Goal: Answer question/provide support: Share knowledge or assist other users

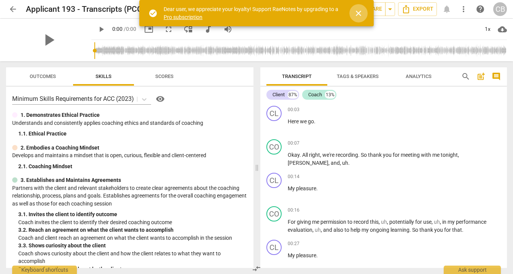
click at [361, 12] on span "close" at bounding box center [358, 13] width 9 height 9
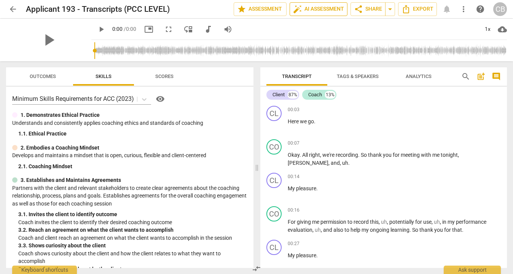
click at [313, 9] on span "auto_fix_high AI Assessment" at bounding box center [318, 9] width 51 height 9
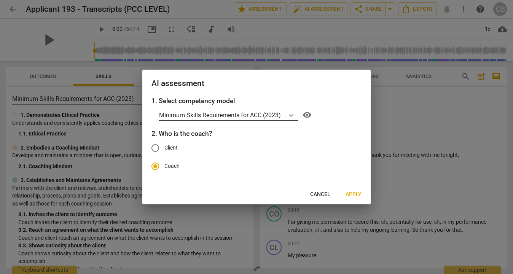
click at [290, 114] on icon at bounding box center [291, 115] width 8 height 8
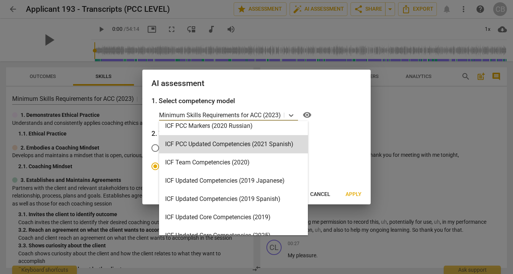
scroll to position [62, 0]
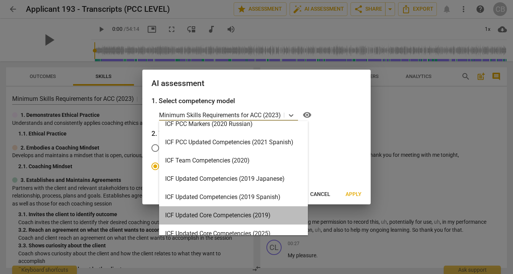
click at [218, 210] on div "ICF Updated Core Competencies (2019)" at bounding box center [233, 215] width 149 height 18
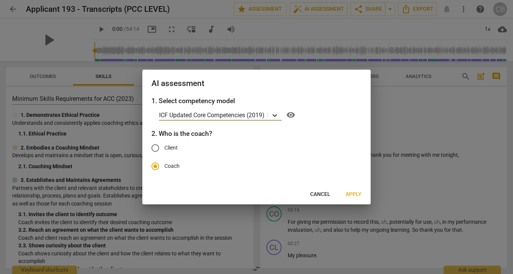
click at [277, 115] on icon at bounding box center [275, 115] width 8 height 8
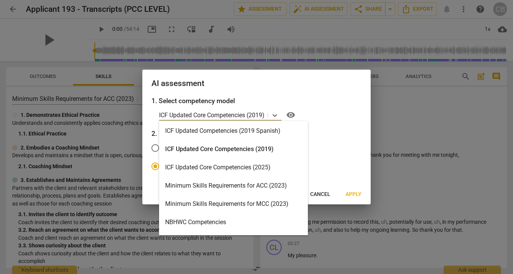
scroll to position [0, 0]
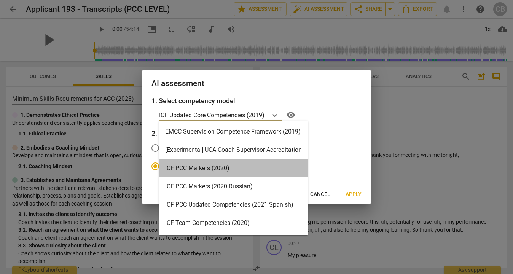
click at [201, 165] on div "ICF PCC Markers (2020)" at bounding box center [233, 168] width 149 height 18
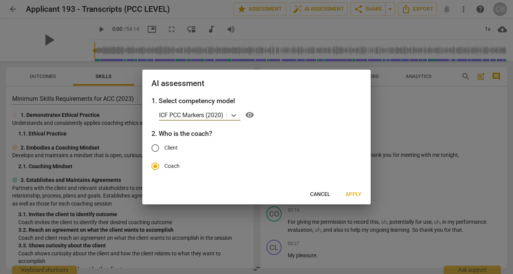
click at [359, 194] on span "Apply" at bounding box center [353, 195] width 16 height 8
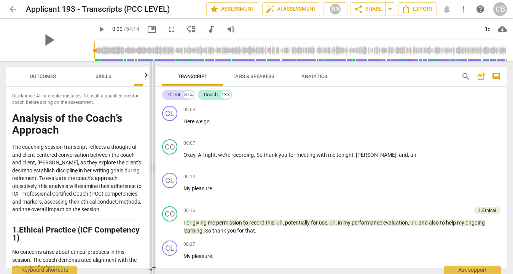
drag, startPoint x: 258, startPoint y: 167, endPoint x: 153, endPoint y: 165, distance: 104.3
click at [153, 165] on span at bounding box center [152, 167] width 5 height 213
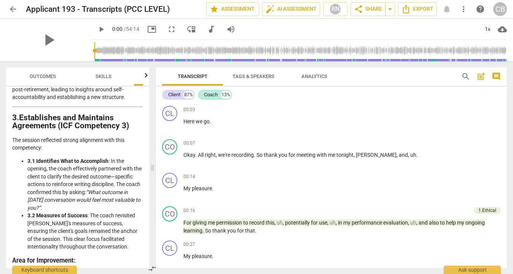
scroll to position [513, 0]
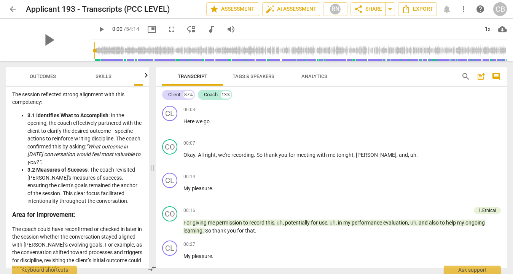
click at [497, 78] on span "comment" at bounding box center [495, 76] width 9 height 9
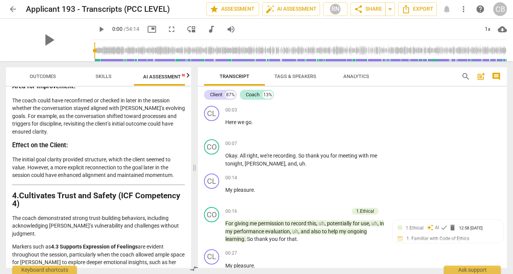
scroll to position [399, 0]
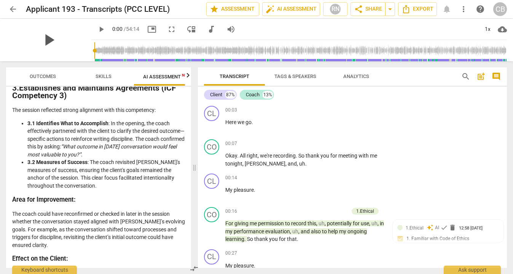
click at [59, 38] on span "play_arrow" at bounding box center [49, 40] width 20 height 20
click at [184, 75] on span "New" at bounding box center [186, 75] width 8 height 4
click at [189, 75] on icon "button" at bounding box center [187, 75] width 9 height 9
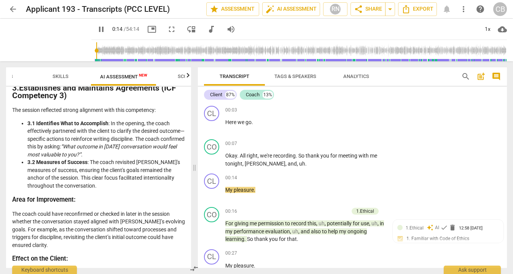
scroll to position [0, 75]
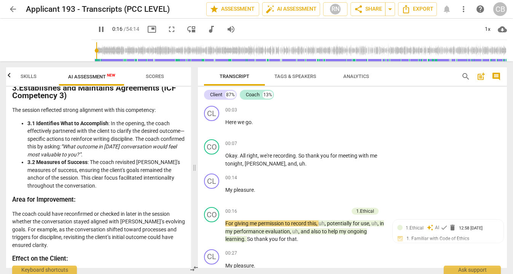
click at [10, 73] on icon "button" at bounding box center [9, 75] width 9 height 9
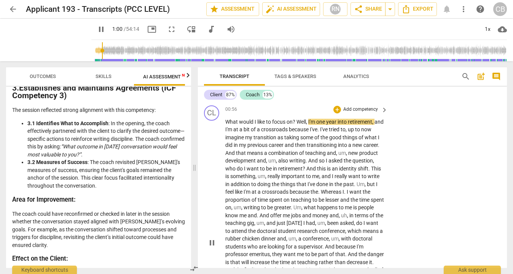
scroll to position [414, 0]
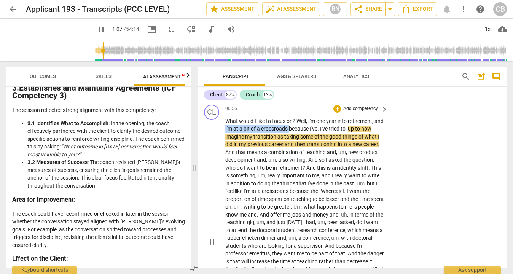
drag, startPoint x: 235, startPoint y: 130, endPoint x: 299, endPoint y: 128, distance: 63.9
click at [299, 128] on p "What would I like to focus on ? Well , I'm one year into retirement , and I'm a…" at bounding box center [304, 242] width 159 height 250
click at [308, 116] on div "+" at bounding box center [306, 119] width 8 height 8
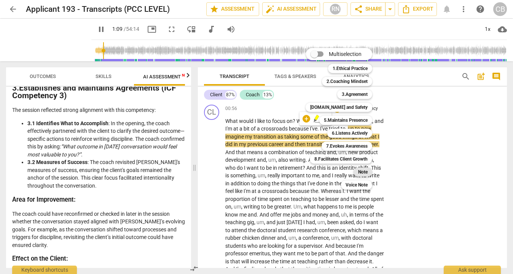
click at [364, 173] on b "Note" at bounding box center [363, 171] width 10 height 9
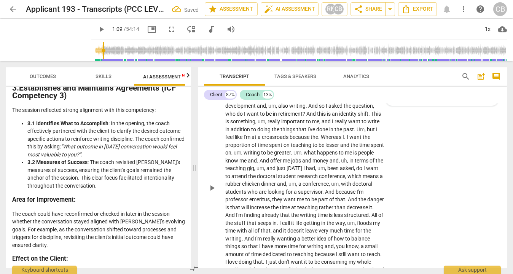
scroll to position [373, 0]
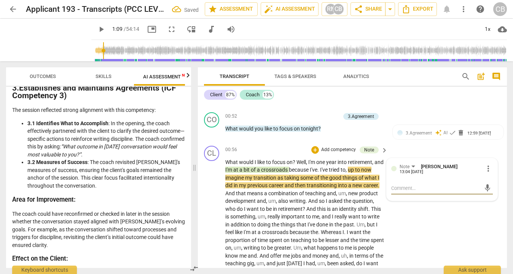
click at [420, 218] on div "CL play_arrow pause 00:56 + Add competency Note keyboard_arrow_right What would…" at bounding box center [352, 277] width 309 height 268
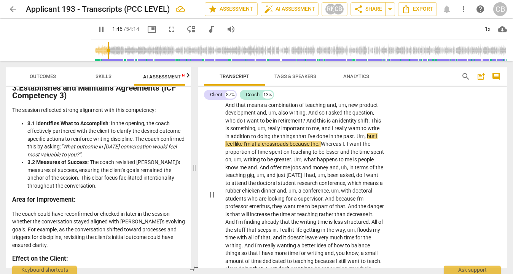
scroll to position [459, 0]
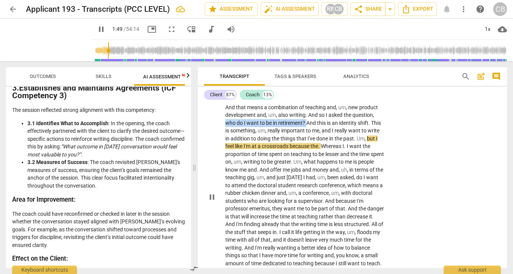
drag, startPoint x: 249, startPoint y: 121, endPoint x: 330, endPoint y: 122, distance: 81.4
click at [330, 122] on p "What would I like to focus on ? Well , I'm one year into retirement , and I'm a…" at bounding box center [304, 197] width 159 height 250
click at [339, 113] on div "+" at bounding box center [336, 113] width 8 height 8
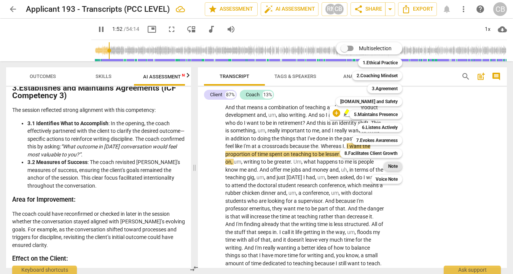
click at [394, 167] on b "Note" at bounding box center [393, 166] width 10 height 9
type input "113"
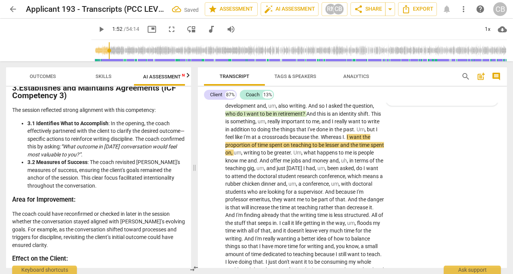
scroll to position [373, 0]
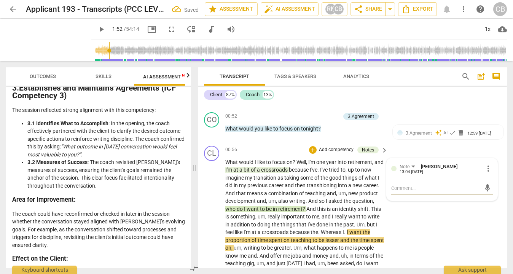
type textarea "c"
type textarea "cl"
type textarea "cli"
type textarea "clie"
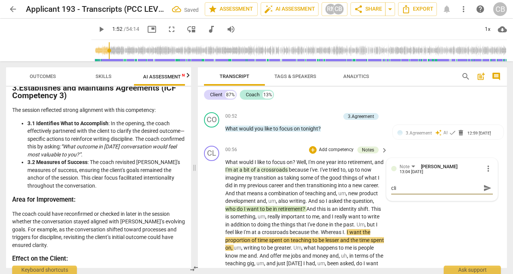
type textarea "clie"
type textarea "clien"
type textarea "client"
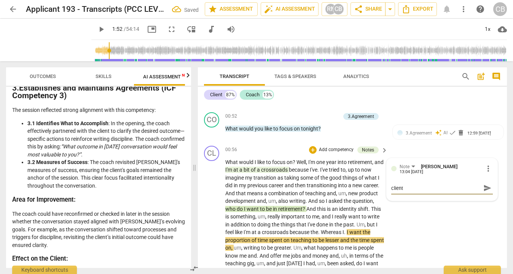
type textarea "client i"
type textarea "client is"
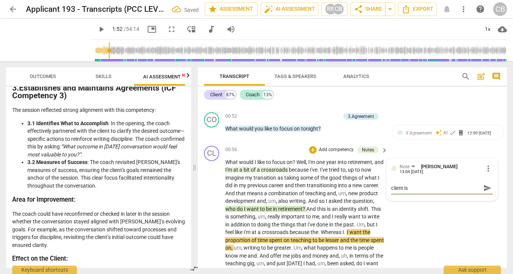
type textarea "client is"
type textarea "client is a"
type textarea "client is as"
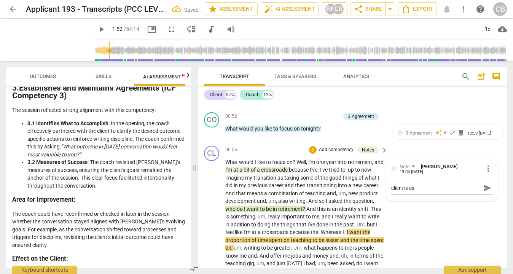
type textarea "client is ask"
type textarea "client is aski"
type textarea "client is askin"
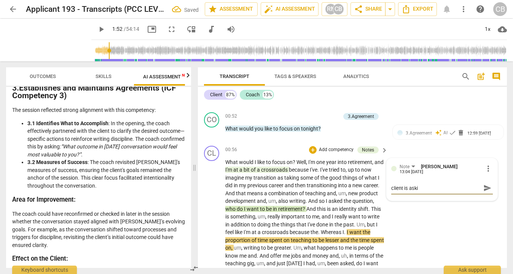
type textarea "client is askin"
type textarea "client is asking"
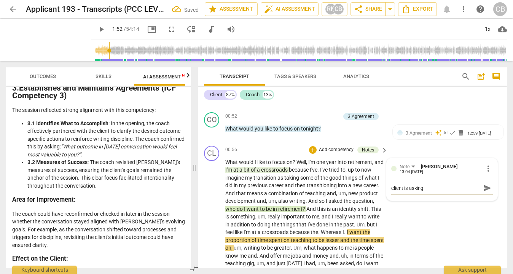
type textarea "client is asking t"
type textarea "client is asking th"
type textarea "client is asking the"
type textarea "client is asking them"
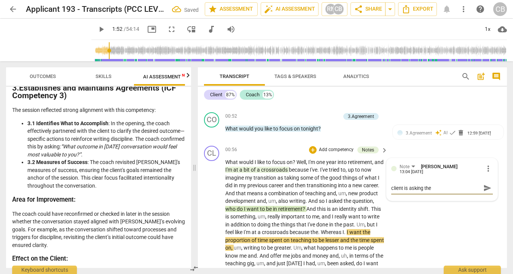
type textarea "client is asking them"
type textarea "client is asking thems"
type textarea "client is asking themse"
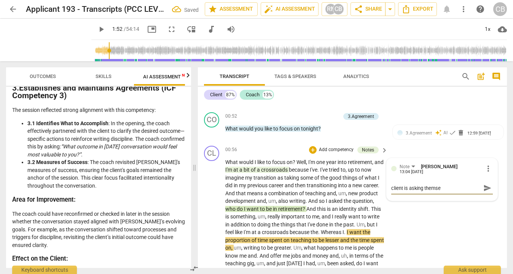
type textarea "client is asking themsel"
type textarea "client is asking themselv"
type textarea "client is asking themselve"
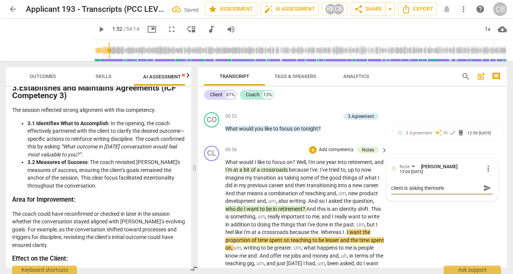
type textarea "client is asking themselve"
type textarea "client is asking themselves"
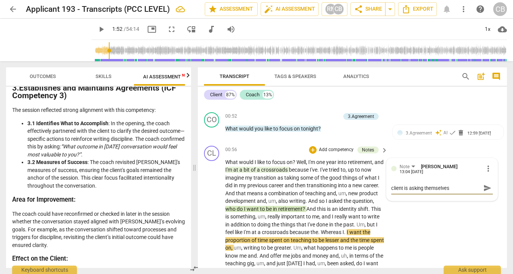
type textarea "client is asking themselves a"
type textarea "client is asking themselves a '"
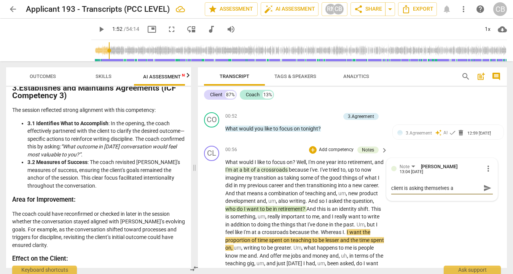
type textarea "client is asking themselves a '"
type textarea "client is asking themselves a 'w"
type textarea "client is asking themselves a 'wh"
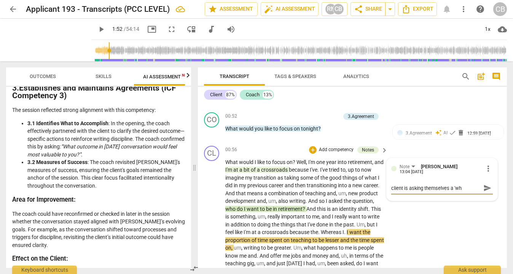
type textarea "client is asking themselves a 'who"
type textarea "client is asking themselves a 'who'"
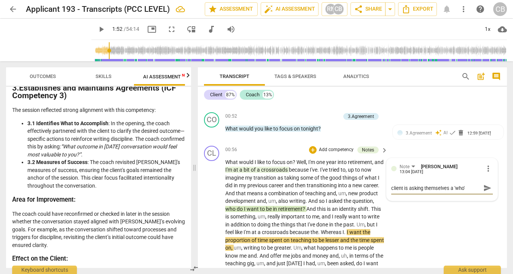
type textarea "client is asking themselves a 'who'"
type textarea "client is asking themselves a 'who' w"
type textarea "client is asking themselves a 'who' wu"
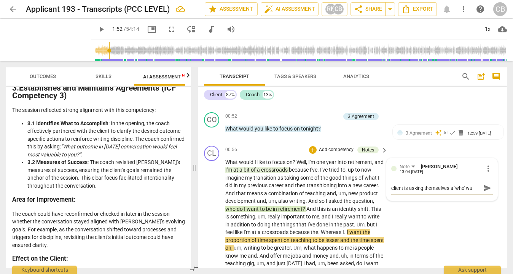
type textarea "client is asking themselves a 'who' w"
type textarea "client is asking themselves a 'who'"
type textarea "client is asking themselves a 'who' q"
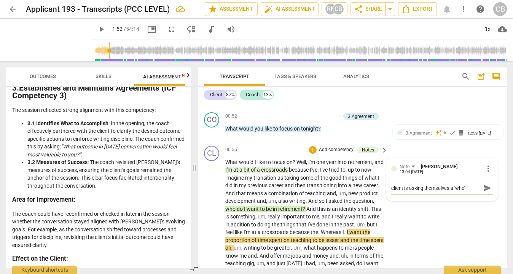
type textarea "client is asking themselves a 'who' q"
type textarea "client is asking themselves a 'who' qu"
type textarea "client is asking themselves a 'who' que"
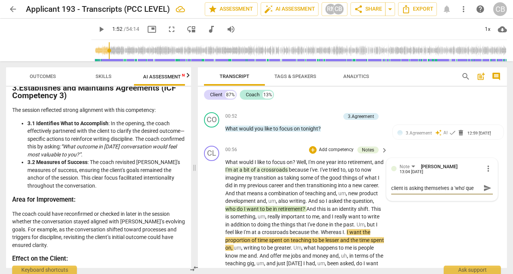
type textarea "client is asking themselves a 'who' ques"
type textarea "client is asking themselves a 'who' quest"
type textarea "client is asking themselves a 'who' questi"
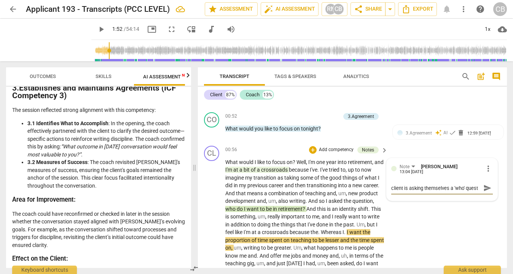
type textarea "client is asking themselves a 'who' questi"
type textarea "client is asking themselves a 'who' questio"
type textarea "client is asking themselves a 'who' question"
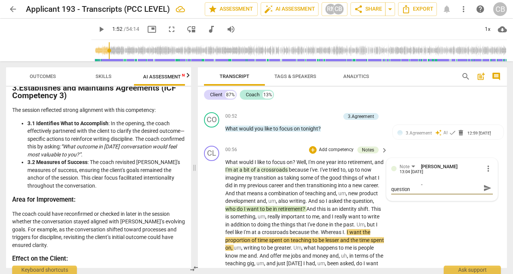
type textarea "client is asking themselves a 'who' question"
click at [487, 184] on span "send" at bounding box center [487, 188] width 8 height 8
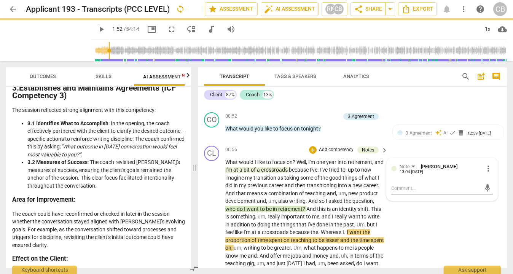
scroll to position [0, 0]
click at [472, 210] on div "CL play_arrow pause 00:56 + Add competency Notes keyboard_arrow_right What woul…" at bounding box center [352, 277] width 309 height 268
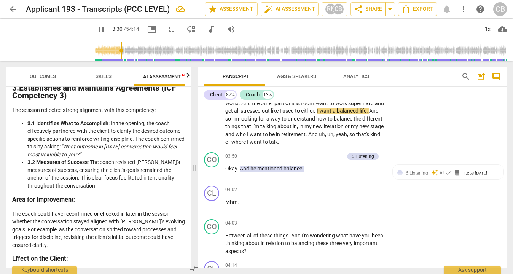
scroll to position [637, 0]
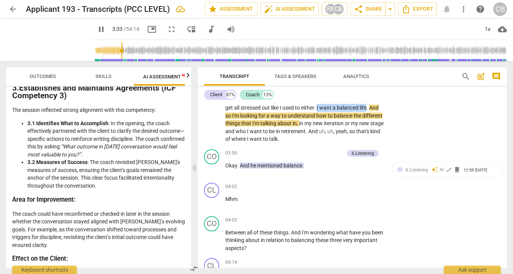
drag, startPoint x: 246, startPoint y: 115, endPoint x: 297, endPoint y: 118, distance: 50.3
click at [297, 117] on p "What would I like to focus on ? Well , I'm one year into retirement , and I'm a…" at bounding box center [304, 18] width 159 height 250
click at [422, 173] on span "6.Listening" at bounding box center [416, 169] width 22 height 5
type input "218"
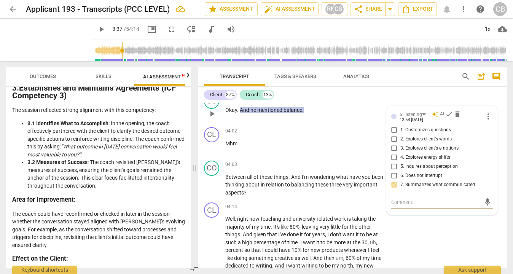
scroll to position [698, 0]
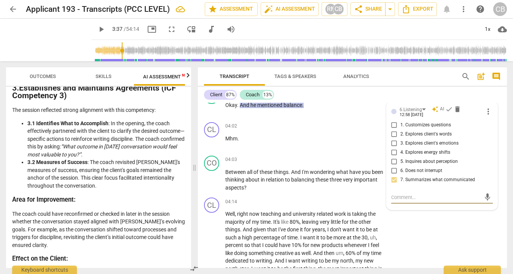
click at [414, 201] on textarea at bounding box center [435, 197] width 89 height 7
type textarea "G"
type textarea "Go"
type textarea "Goo"
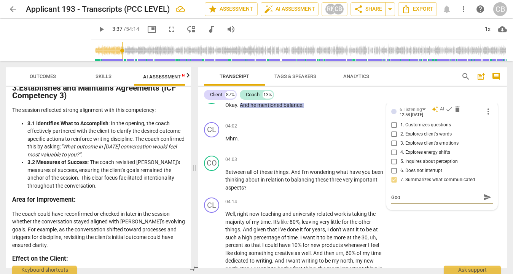
type textarea "Good"
type textarea "Goo"
type textarea "Go"
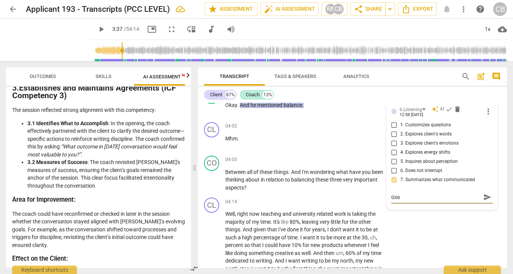
type textarea "Go"
type textarea "G"
type textarea "C"
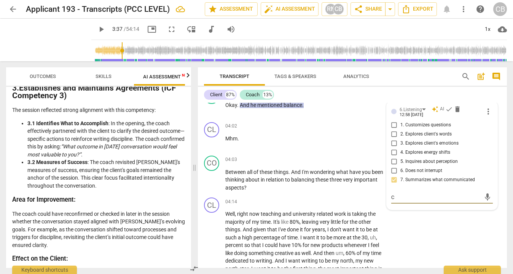
type textarea "Co"
type textarea "Coa"
type textarea "Coac"
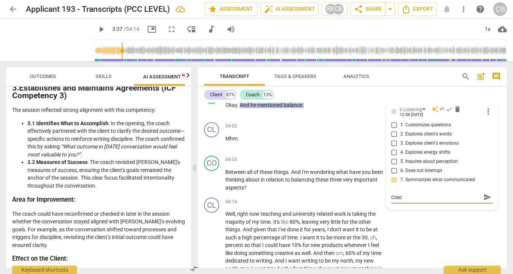
type textarea "Coach"
type textarea "Coach e"
type textarea "Coach ex"
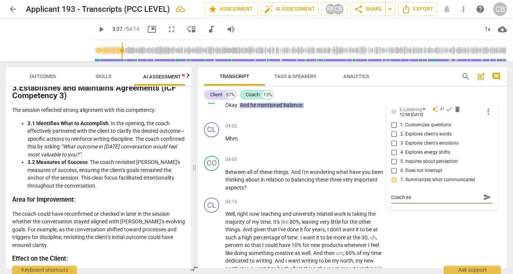
type textarea "Coach exp"
type textarea "Coach expl"
type textarea "Coach explo"
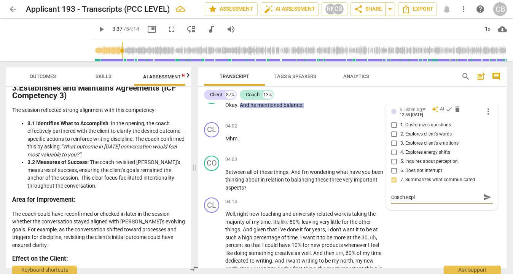
type textarea "Coach explo"
type textarea "Coach explor"
type textarea "Coach explore"
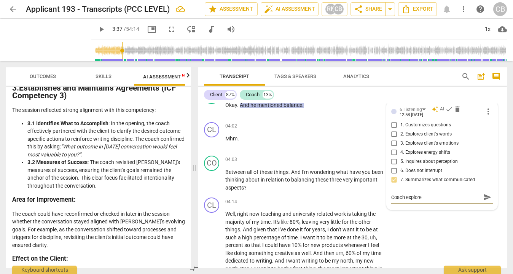
type textarea "Coach explored"
type textarea "Coach explore"
type textarea "Coach explores"
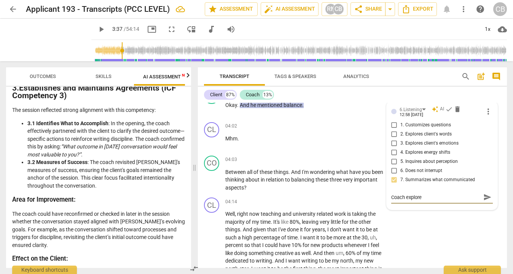
type textarea "Coach explores"
type textarea "Coach explores c"
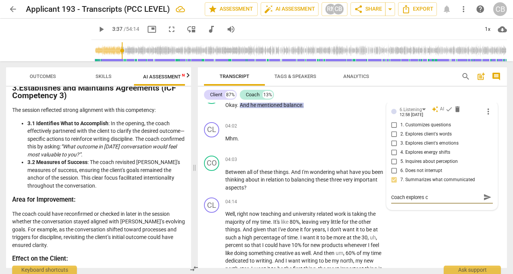
type textarea "Coach explores cl"
type textarea "Coach explores cli"
type textarea "Coach explores clie"
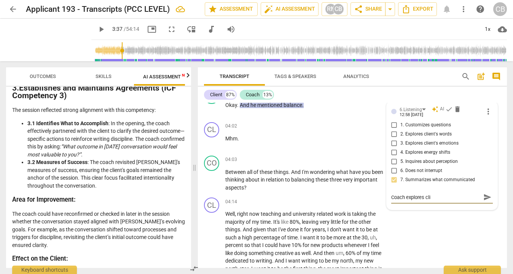
type textarea "Coach explores clie"
type textarea "Coach explores clien"
type textarea "Coach explores client"
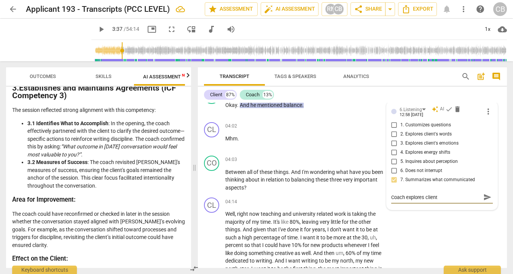
type textarea "Coach explores client'"
type textarea "Coach explores client's"
type textarea "Coach explores client's l"
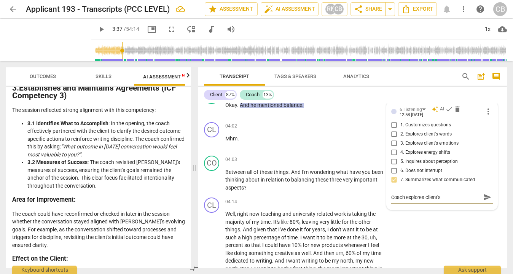
type textarea "Coach explores client's l"
type textarea "Coach explores client's la"
type textarea "Coach explores client's lan"
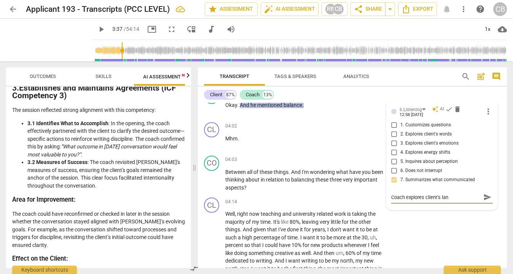
type textarea "Coach explores client's lang"
type textarea "Coach explores client's langu"
type textarea "Coach explores client's langua"
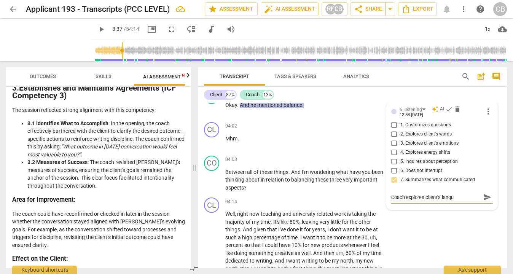
type textarea "Coach explores client's langua"
type textarea "Coach explores client's languag"
type textarea "Coach explores client's language"
type textarea "Coach explores client's languag"
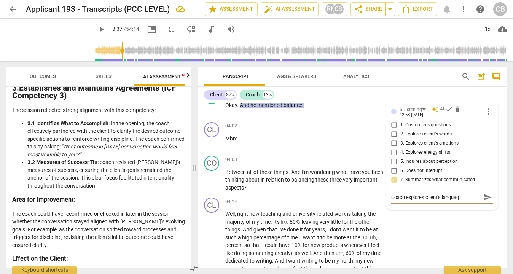
type textarea "Coach explores client's langua"
type textarea "Coach explores client's langu"
type textarea "Coach explores client's lang"
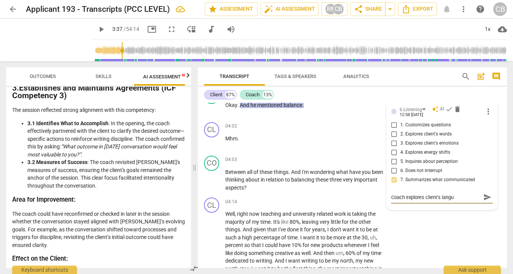
type textarea "Coach explores client's lang"
type textarea "Coach explores client's lan"
type textarea "Coach explores client's lang"
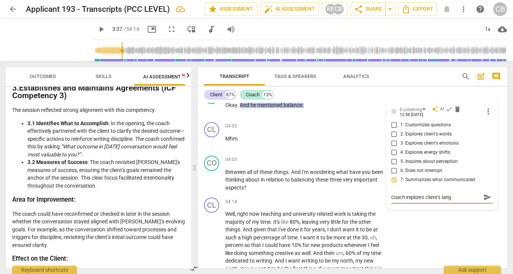
type textarea "Coach explores client's langu"
type textarea "Coach explores client's langua"
type textarea "Coach explores client's languag"
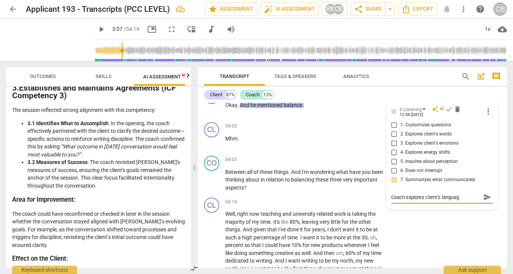
type textarea "Coach explores client's language"
click at [415, 201] on textarea "Coach explores client's language" at bounding box center [435, 197] width 89 height 7
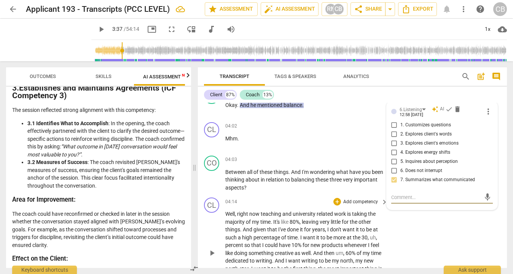
click at [436, 223] on div "CL play_arrow pause 04:14 + Add competency keyboard_arrow_right Well , right no…" at bounding box center [352, 246] width 309 height 105
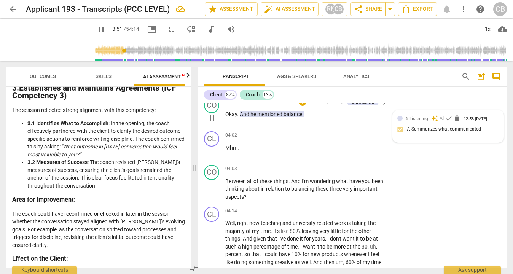
scroll to position [690, 0]
click at [255, 116] on span "he" at bounding box center [253, 113] width 7 height 6
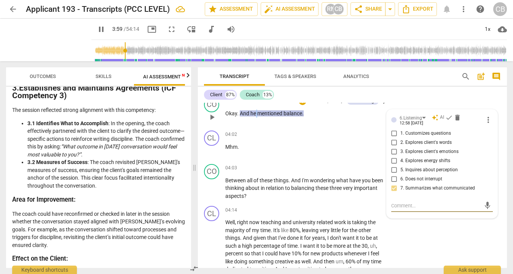
click at [255, 116] on span "he" at bounding box center [253, 113] width 7 height 6
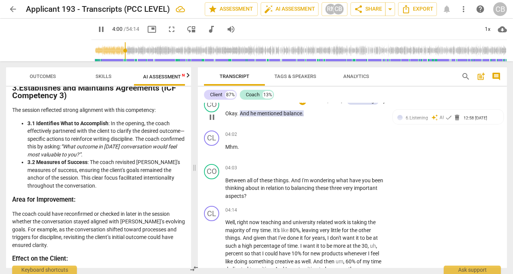
type input "240"
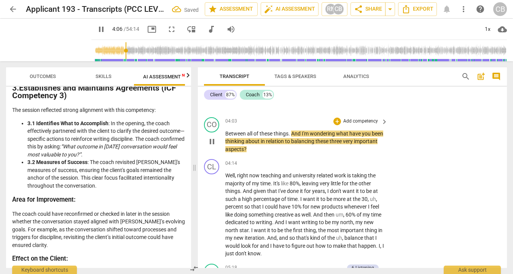
scroll to position [740, 0]
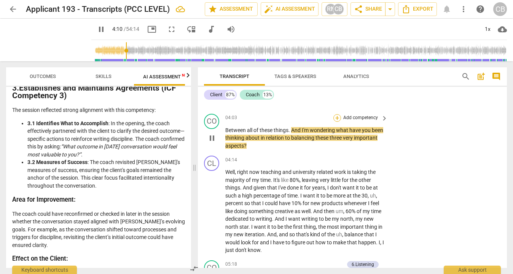
click at [337, 122] on div "+" at bounding box center [337, 118] width 8 height 8
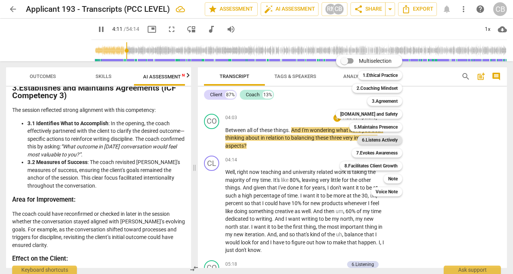
click at [369, 139] on b "6.Listens Actively" at bounding box center [380, 139] width 36 height 9
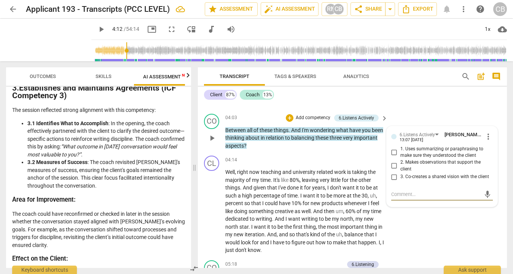
click at [406, 124] on div "CO play_arrow pause 04:03 + Add competency 6.Listens Actively keyboard_arrow_ri…" at bounding box center [352, 132] width 309 height 42
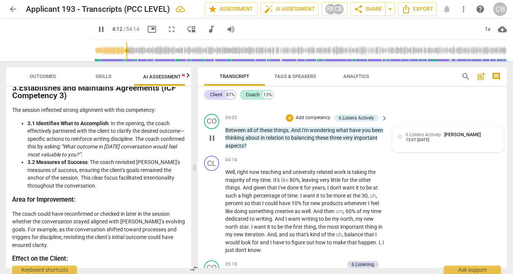
click at [436, 137] on span "6.Listens Actively" at bounding box center [422, 134] width 35 height 5
type input "253"
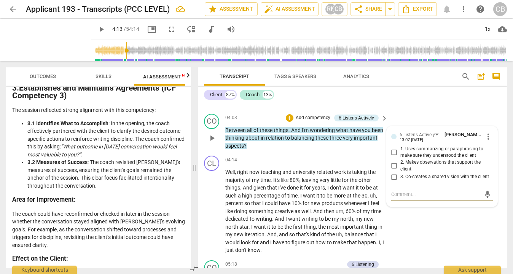
click at [484, 141] on span "more_vert" at bounding box center [487, 136] width 9 height 9
click at [488, 161] on li "Delete" at bounding box center [493, 158] width 26 height 14
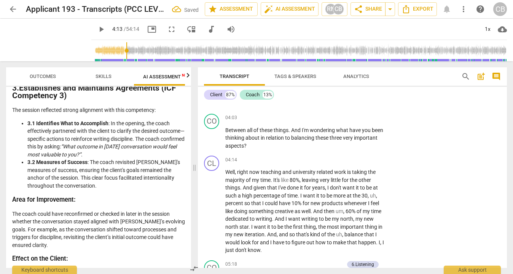
click at [502, 9] on div "CB" at bounding box center [500, 9] width 14 height 14
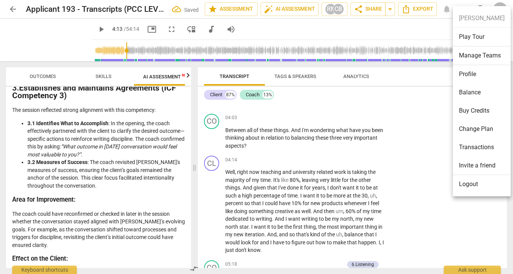
click at [471, 74] on li "Profile" at bounding box center [482, 74] width 58 height 18
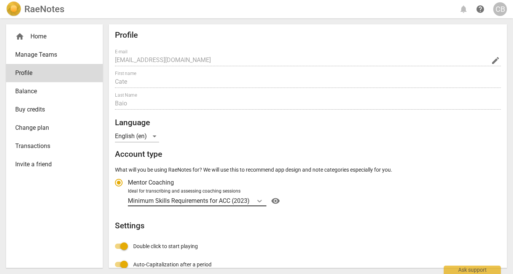
click at [258, 199] on icon "Account type" at bounding box center [260, 201] width 8 height 8
click at [0, 0] on input "Ideal for transcribing and assessing coaching sessions Minimum Skills Requireme…" at bounding box center [0, 0] width 0 height 0
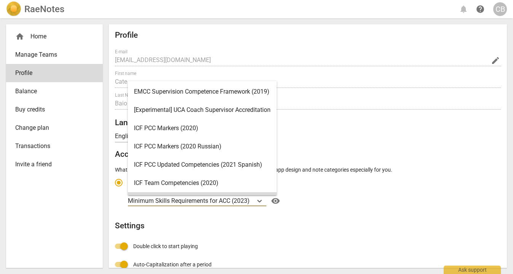
scroll to position [21, 0]
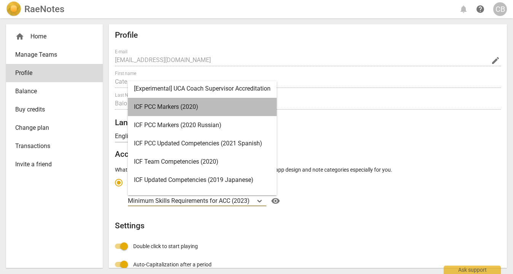
click at [209, 110] on div "ICF PCC Markers (2020)" at bounding box center [202, 107] width 149 height 18
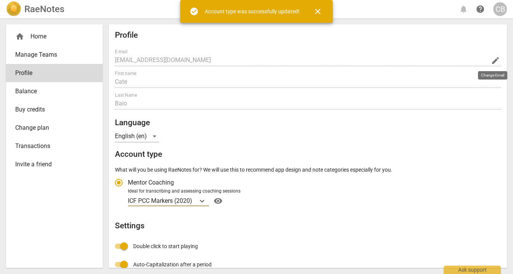
radio input "false"
click at [320, 11] on span "close" at bounding box center [317, 11] width 9 height 9
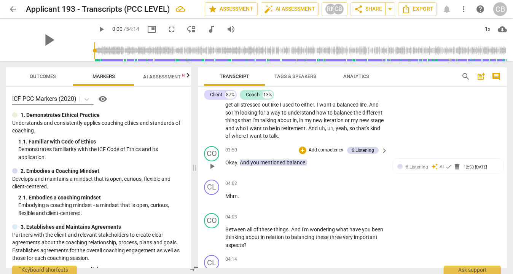
scroll to position [644, 0]
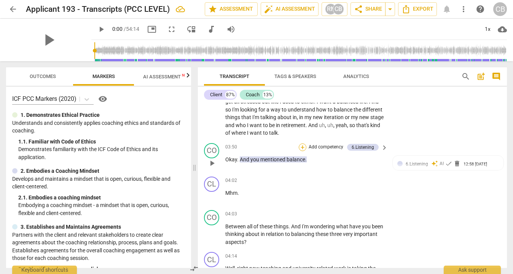
click at [302, 151] on div "+" at bounding box center [303, 147] width 8 height 8
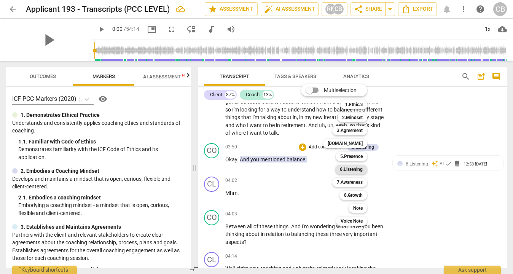
click at [355, 170] on b "6.Listening" at bounding box center [351, 169] width 23 height 9
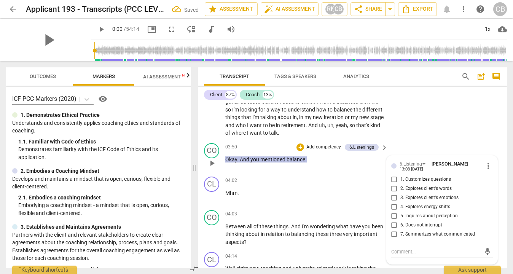
click at [308, 151] on p "Add competency" at bounding box center [323, 147] width 36 height 7
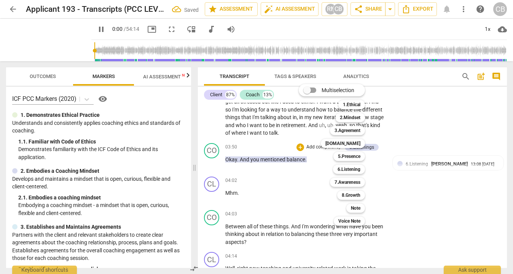
click at [421, 203] on div at bounding box center [256, 137] width 513 height 274
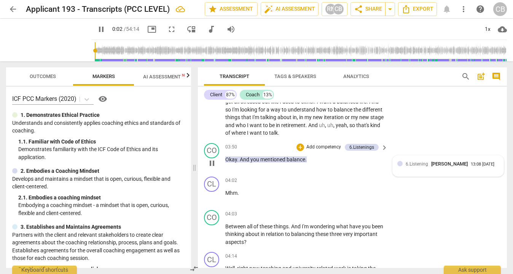
click at [427, 167] on div "6.Listening [PERSON_NAME]" at bounding box center [437, 163] width 65 height 7
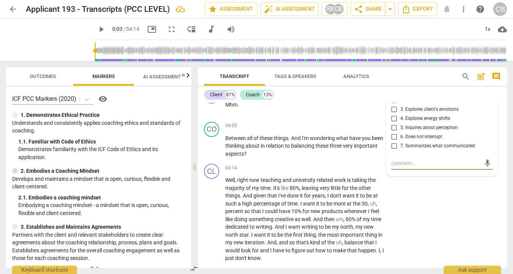
scroll to position [732, 0]
click at [354, 149] on span "very" at bounding box center [348, 146] width 11 height 6
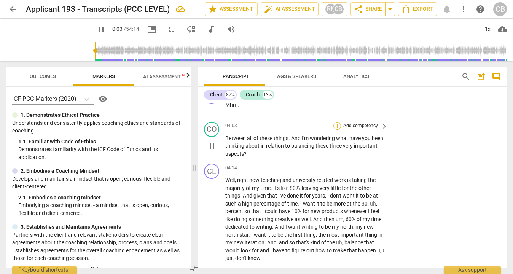
click at [338, 130] on div "+" at bounding box center [337, 126] width 8 height 8
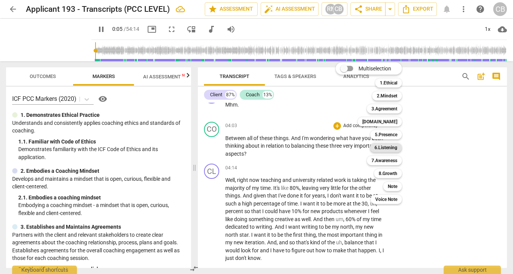
click at [388, 148] on b "6.Listening" at bounding box center [385, 147] width 23 height 9
type input "6"
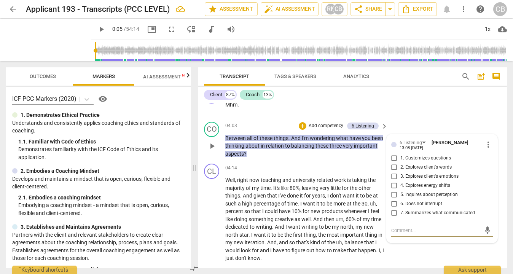
click at [393, 172] on input "2. Explores client's words" at bounding box center [394, 167] width 12 height 9
checkbox input "true"
click at [323, 129] on p "Add competency" at bounding box center [326, 125] width 36 height 7
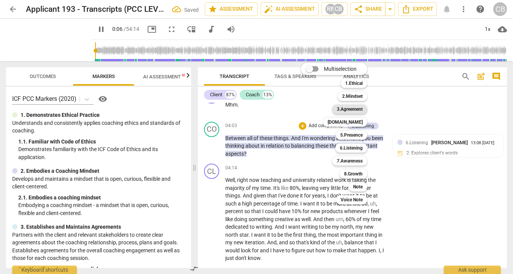
click at [352, 110] on b "3.Agreement" at bounding box center [350, 109] width 26 height 9
type input "7"
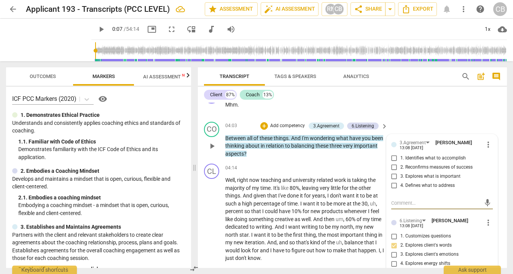
click at [393, 181] on input "3. Explores what is important" at bounding box center [394, 176] width 12 height 9
checkbox input "true"
click at [427, 106] on div "CL play_arrow pause 04:02 + Add competency keyboard_arrow_right Mhm ." at bounding box center [352, 101] width 309 height 33
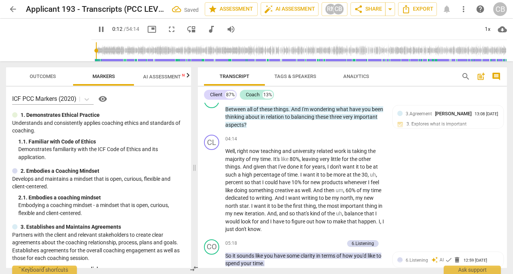
scroll to position [761, 0]
click at [213, 121] on span "pause" at bounding box center [211, 116] width 9 height 9
click at [213, 121] on span "play_arrow" at bounding box center [211, 116] width 9 height 9
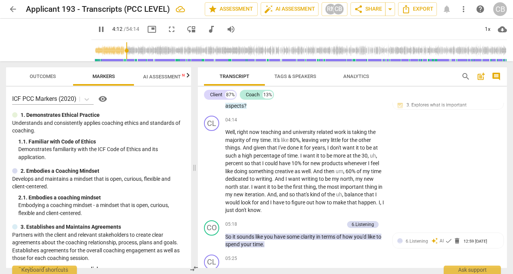
scroll to position [784, 0]
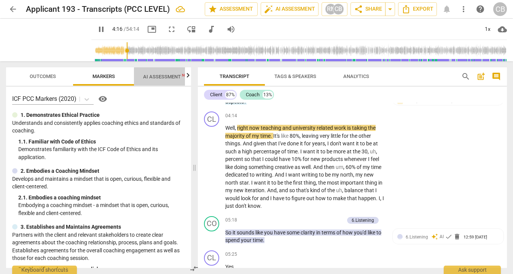
click at [163, 74] on span "AI Assessment New" at bounding box center [166, 77] width 47 height 6
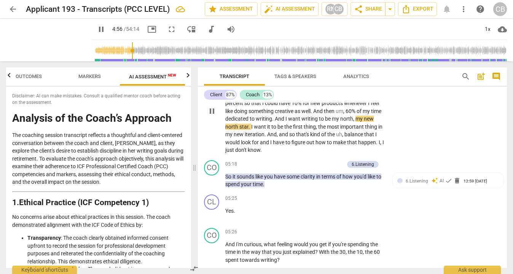
scroll to position [841, 0]
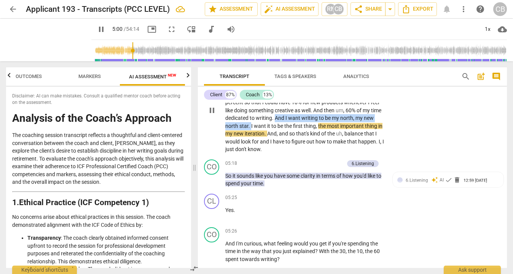
drag, startPoint x: 287, startPoint y: 125, endPoint x: 261, endPoint y: 134, distance: 27.3
click at [261, 134] on p "Well , right now teaching and university related work is taking the majority of…" at bounding box center [304, 110] width 159 height 86
click at [270, 122] on div "+" at bounding box center [269, 124] width 8 height 8
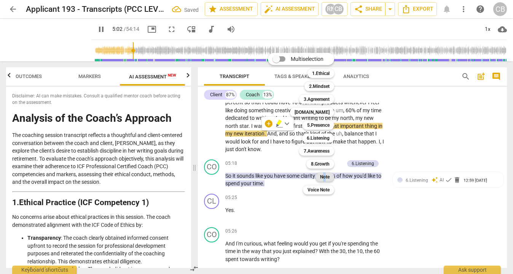
click at [324, 176] on b "Note" at bounding box center [325, 176] width 10 height 9
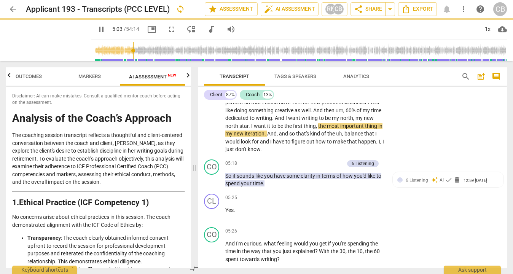
type input "303"
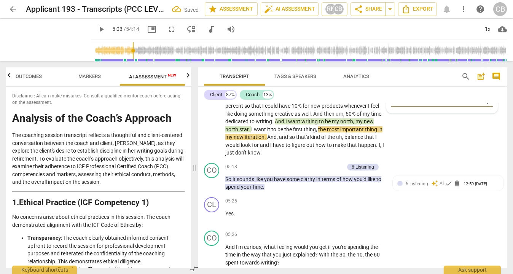
type textarea "m"
type textarea "me"
click at [454, 159] on div "CL play_arrow pause 04:14 + Add competency Note keyboard_arrow_right Well , rig…" at bounding box center [352, 108] width 309 height 105
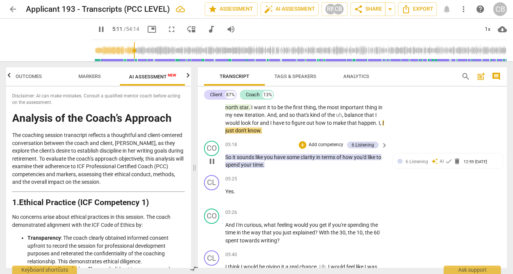
scroll to position [862, 0]
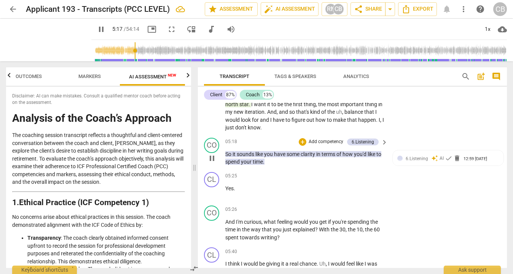
click at [318, 145] on p "Add competency" at bounding box center [326, 141] width 36 height 7
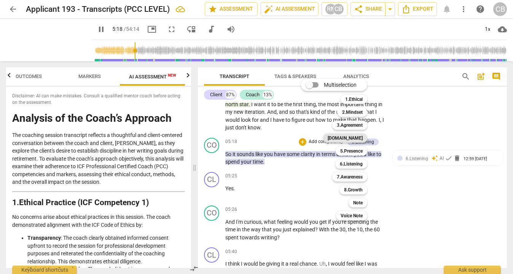
click at [352, 137] on b "[DOMAIN_NAME]" at bounding box center [344, 138] width 35 height 9
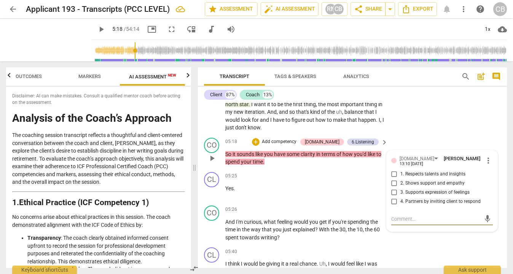
click at [394, 197] on input "3. Supports expression of feelings" at bounding box center [394, 192] width 12 height 9
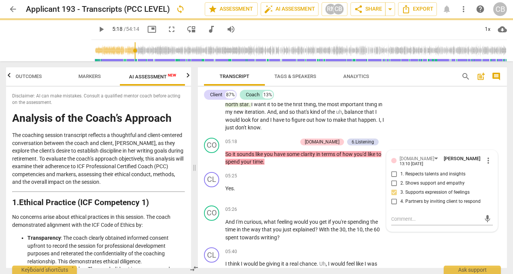
click at [442, 130] on div "CL play_arrow pause 04:14 + Add competency Note keyboard_arrow_right Well , rig…" at bounding box center [352, 82] width 309 height 105
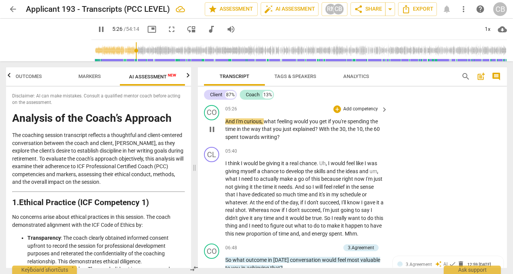
scroll to position [963, 0]
click at [336, 112] on div "+" at bounding box center [337, 109] width 8 height 8
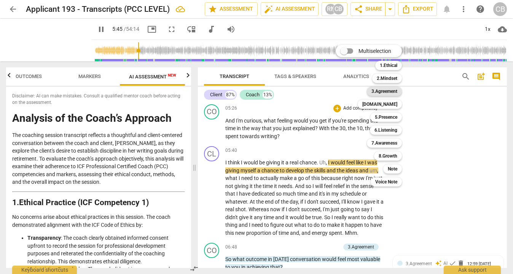
click at [391, 92] on b "3.Agreement" at bounding box center [384, 91] width 26 height 9
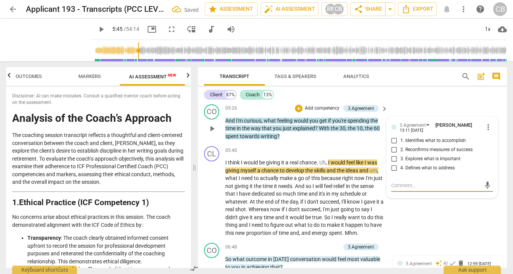
click at [391, 164] on input "3. Explores what is important" at bounding box center [394, 158] width 12 height 9
click at [409, 126] on div "3.Agreement [PERSON_NAME] 13:11 [DATE] more_vert 1. Identifies what to accompli…" at bounding box center [441, 157] width 111 height 81
click at [412, 110] on div "CO play_arrow pause 05:26 + Add competency 3.Agreement keyboard_arrow_right And…" at bounding box center [352, 122] width 309 height 42
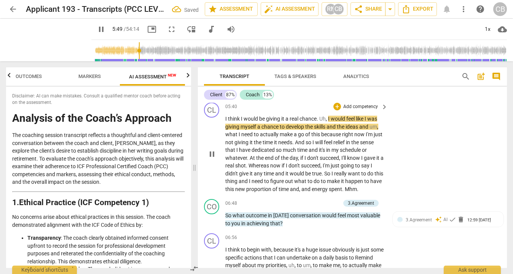
scroll to position [1009, 0]
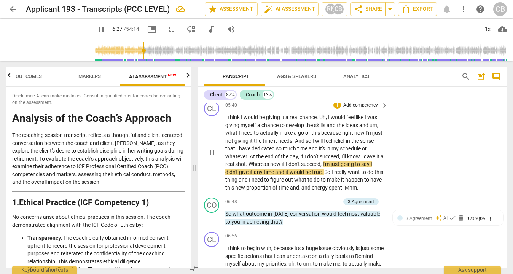
click at [209, 157] on span "pause" at bounding box center [211, 152] width 9 height 9
click at [209, 157] on span "play_arrow" at bounding box center [211, 152] width 9 height 9
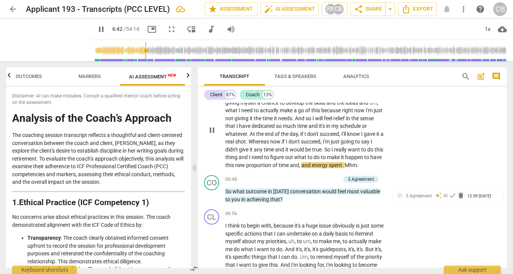
scroll to position [1036, 0]
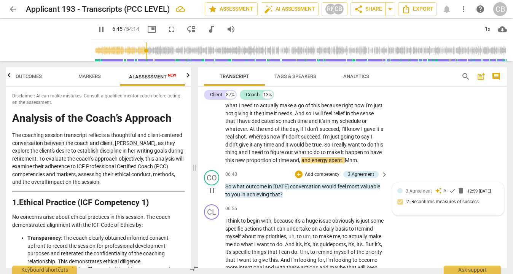
click at [421, 194] on span "3.Agreement" at bounding box center [418, 190] width 26 height 5
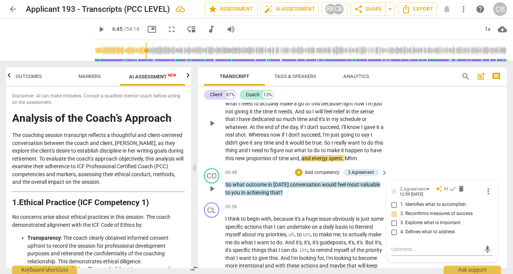
click at [437, 165] on div "CL play_arrow pause 05:40 + Add competency keyboard_arrow_right I think I would…" at bounding box center [352, 116] width 309 height 97
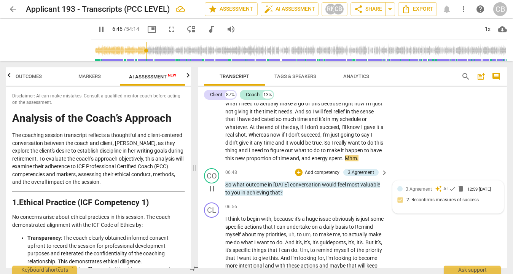
click at [424, 192] on span "3.Agreement" at bounding box center [418, 188] width 26 height 5
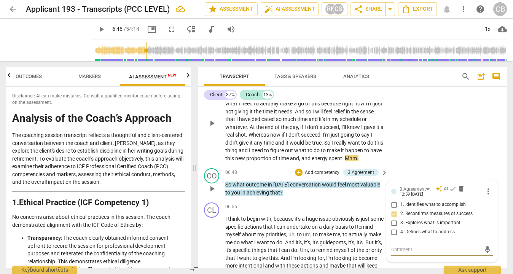
click at [442, 165] on div "CL play_arrow pause 05:40 + Add competency keyboard_arrow_right I think I would…" at bounding box center [352, 116] width 309 height 97
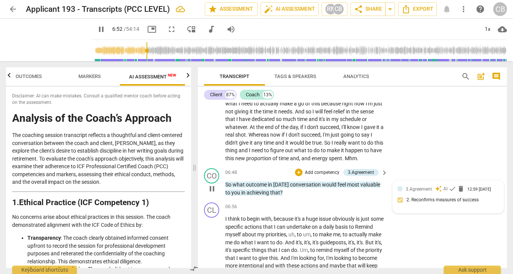
click at [430, 192] on div "3.Agreement auto_awesome AI check delete 12:59 [DATE]" at bounding box center [451, 188] width 93 height 7
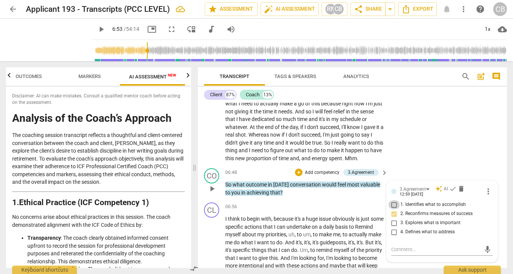
click at [394, 209] on input "1. Identifies what to accomplish" at bounding box center [394, 204] width 12 height 9
click at [418, 165] on div "CL play_arrow pause 05:40 + Add competency keyboard_arrow_right I think I would…" at bounding box center [352, 116] width 309 height 97
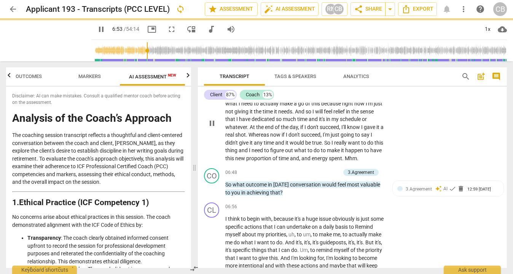
click at [418, 165] on div "CL play_arrow pause 05:40 + Add competency keyboard_arrow_right I think I would…" at bounding box center [352, 116] width 309 height 97
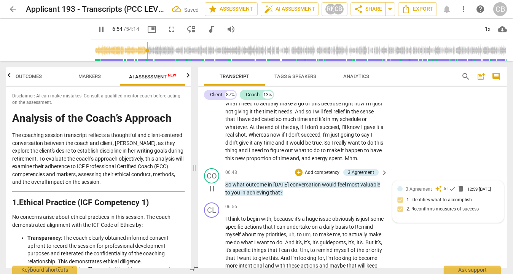
click at [398, 218] on div "3.Agreement auto_awesome AI check delete 12:59 [DATE] 1. Identifies what to acc…" at bounding box center [448, 201] width 102 height 32
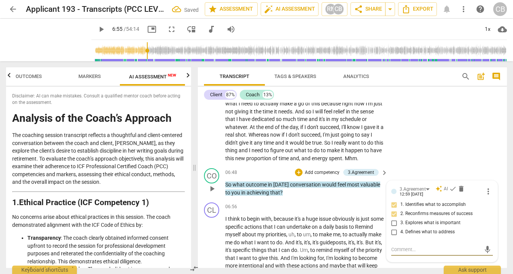
click at [395, 218] on input "2. Reconfirms measures of success" at bounding box center [394, 213] width 12 height 9
click at [425, 165] on div "CL play_arrow pause 05:40 + Add competency keyboard_arrow_right I think I would…" at bounding box center [352, 116] width 309 height 97
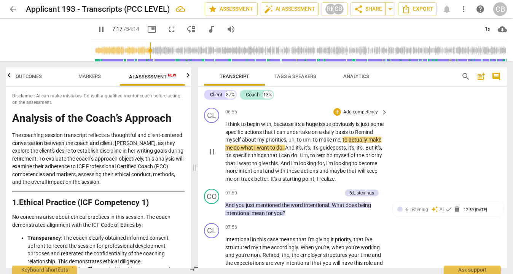
scroll to position [1133, 0]
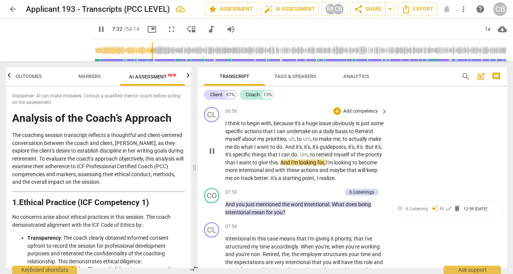
click at [288, 142] on span "," at bounding box center [287, 139] width 2 height 6
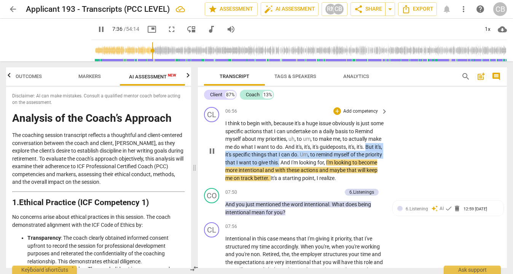
drag, startPoint x: 272, startPoint y: 171, endPoint x: 347, endPoint y: 178, distance: 74.9
click at [347, 178] on p "I think to begin with , because it's a huge issue obviously is just some specif…" at bounding box center [304, 150] width 159 height 62
click at [355, 168] on div "+" at bounding box center [355, 168] width 8 height 8
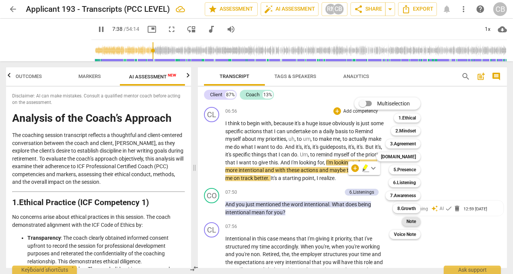
click at [409, 221] on b "Note" at bounding box center [411, 221] width 10 height 9
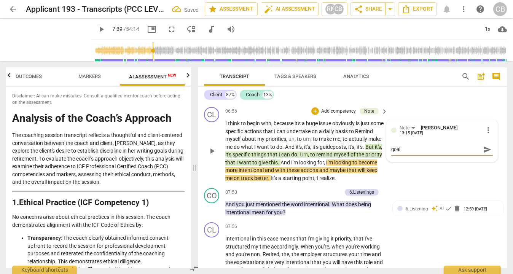
click at [451, 185] on div "CL play_arrow pause 06:56 + Add competency Note keyboard_arrow_right I think to…" at bounding box center [352, 144] width 309 height 81
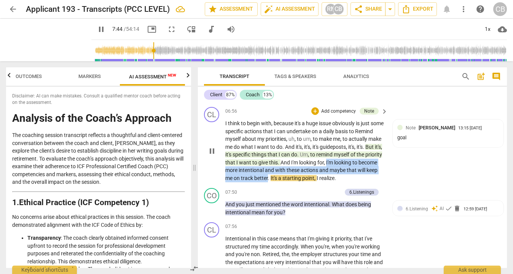
drag, startPoint x: 253, startPoint y: 185, endPoint x: 347, endPoint y: 193, distance: 93.9
click at [347, 182] on p "I think to begin with , because it's a huge issue obviously is just some specif…" at bounding box center [304, 150] width 159 height 62
click at [354, 185] on div "+" at bounding box center [354, 184] width 8 height 8
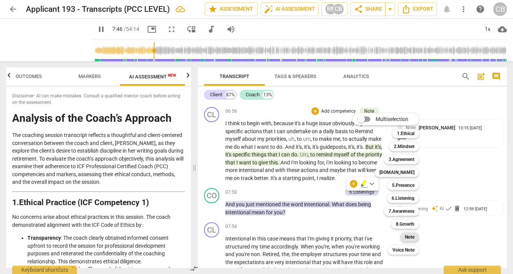
click at [408, 238] on b "Note" at bounding box center [410, 236] width 10 height 9
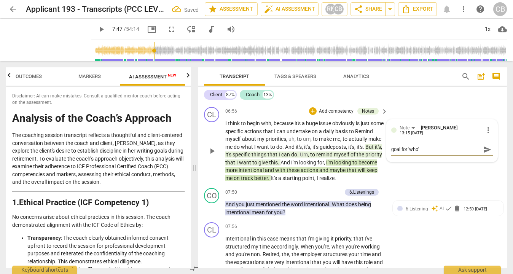
click at [440, 185] on div "CL play_arrow pause 06:56 + Add competency Notes keyboard_arrow_right I think t…" at bounding box center [352, 144] width 309 height 81
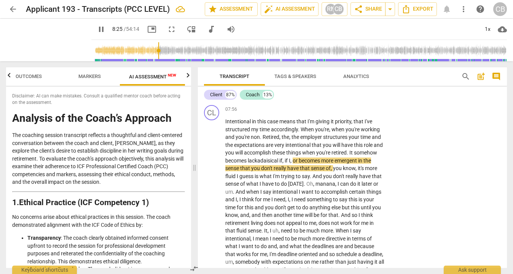
scroll to position [1249, 0]
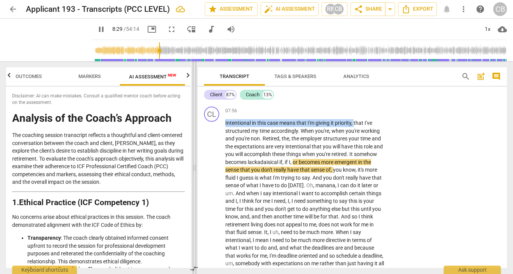
drag, startPoint x: 355, startPoint y: 145, endPoint x: 195, endPoint y: 145, distance: 159.8
click at [195, 145] on div "Outcomes Markers AI Assessment New Scores Disclaimer: AI can make mistakes. Con…" at bounding box center [256, 167] width 513 height 213
click at [364, 135] on div "+" at bounding box center [362, 137] width 8 height 8
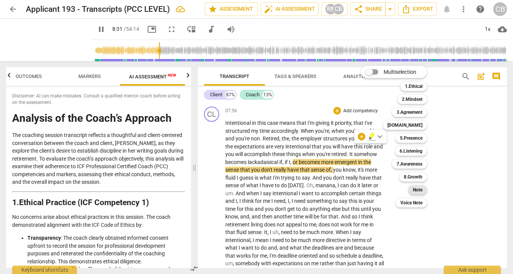
click at [418, 188] on b "Note" at bounding box center [418, 189] width 10 height 9
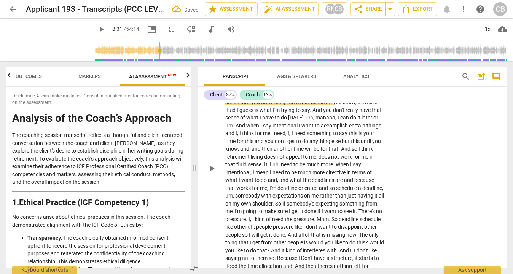
scroll to position [1313, 0]
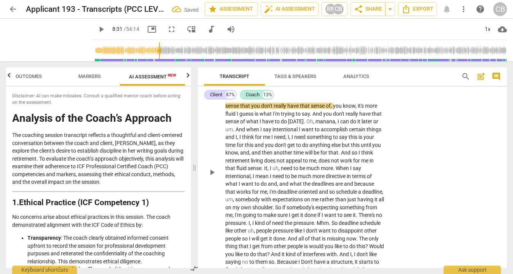
click at [435, 220] on div "CL play_arrow pause 07:56 + Add competency Note keyboard_arrow_right Intentiona…" at bounding box center [352, 166] width 309 height 253
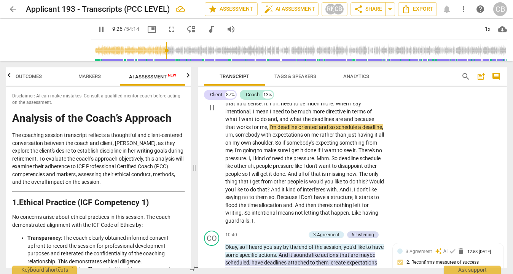
scroll to position [1377, 0]
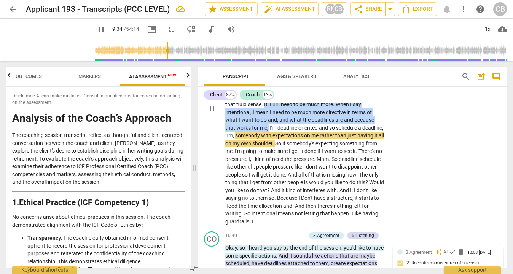
drag, startPoint x: 331, startPoint y: 126, endPoint x: 310, endPoint y: 150, distance: 32.1
click at [310, 150] on p "Intentional in this case means that I'm giving it priority , that I've structur…" at bounding box center [304, 108] width 159 height 234
click at [316, 143] on div "+" at bounding box center [317, 141] width 8 height 8
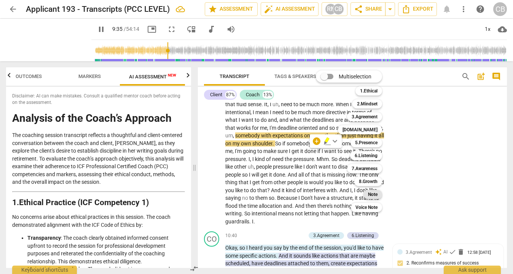
click at [371, 192] on b "Note" at bounding box center [373, 194] width 10 height 9
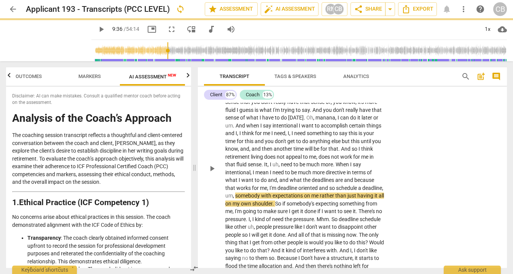
click at [444, 191] on div "CL play_arrow pause 07:56 + Add competency Note keyboard_arrow_right Intentiona…" at bounding box center [352, 162] width 309 height 253
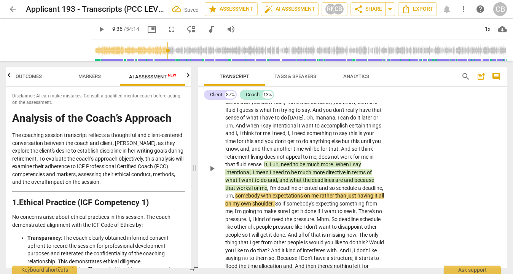
scroll to position [1313, 0]
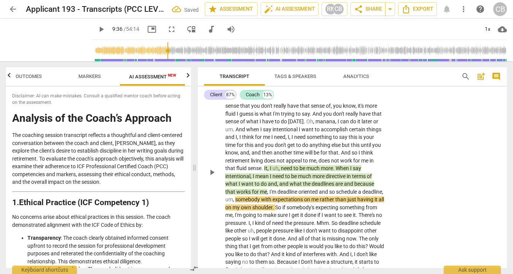
click at [444, 190] on div "CL play_arrow pause 07:56 + Add competency Notes keyboard_arrow_right Intention…" at bounding box center [352, 166] width 309 height 253
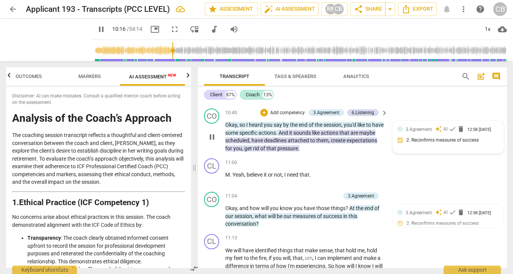
scroll to position [1500, 0]
drag, startPoint x: 368, startPoint y: 113, endPoint x: 395, endPoint y: 121, distance: 28.5
click at [388, 110] on div "+" at bounding box center [389, 112] width 8 height 8
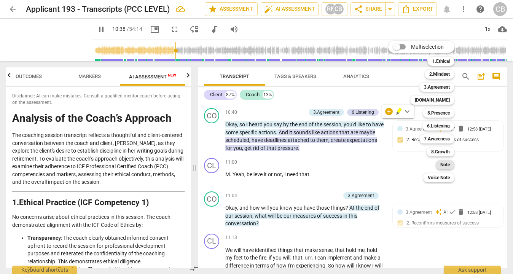
click at [445, 164] on b "Note" at bounding box center [445, 164] width 10 height 9
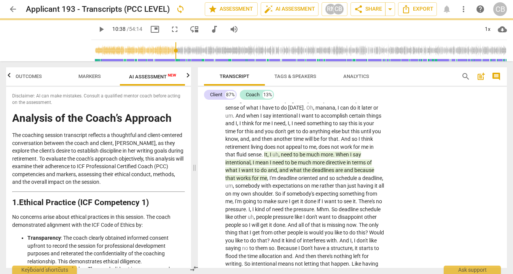
scroll to position [1232, 0]
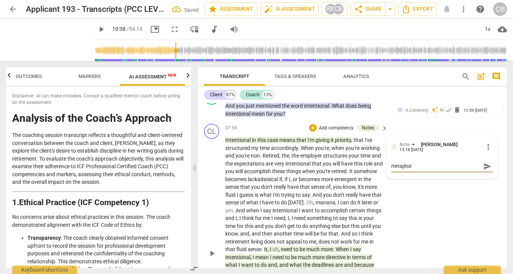
click at [470, 221] on div "CL play_arrow pause 07:56 + Add competency Notes keyboard_arrow_right Intention…" at bounding box center [352, 247] width 309 height 253
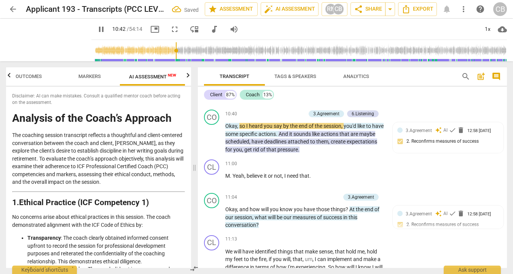
scroll to position [1500, 0]
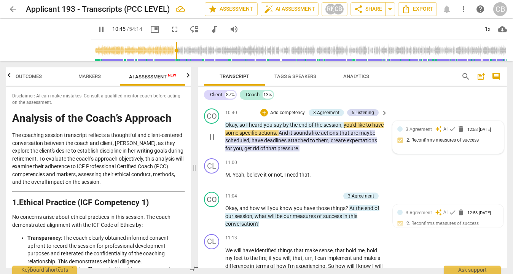
click at [439, 133] on div "3.Agreement auto_awesome AI check delete 12:58 [DATE]" at bounding box center [451, 129] width 93 height 7
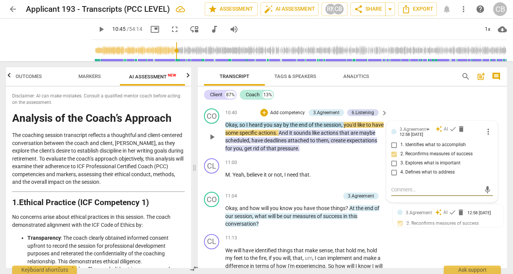
click at [393, 149] on input "1. Identifies what to accomplish" at bounding box center [394, 144] width 12 height 9
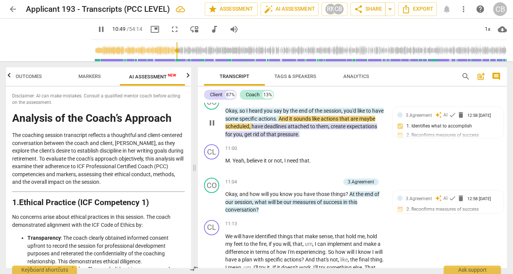
scroll to position [1514, 0]
click at [260, 137] on span "rid" at bounding box center [256, 134] width 7 height 6
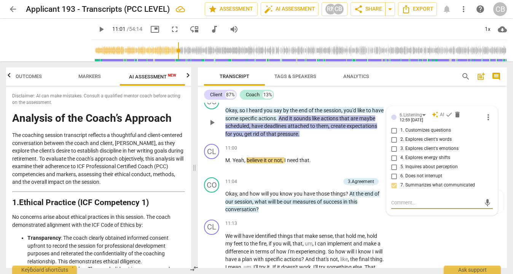
click at [260, 137] on span "rid" at bounding box center [256, 134] width 7 height 6
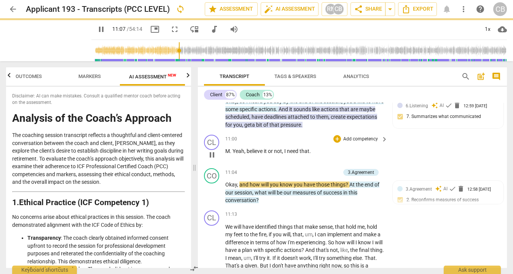
scroll to position [1534, 0]
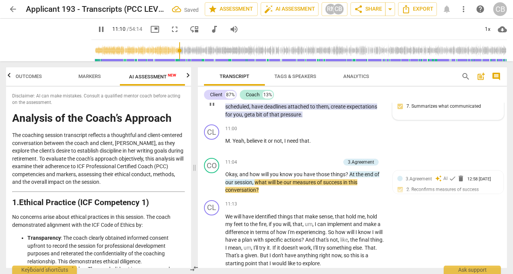
click at [442, 115] on div "6.Listening auto_awesome AI check delete 12:59 [DATE] 7. Summarizes what commun…" at bounding box center [448, 103] width 102 height 23
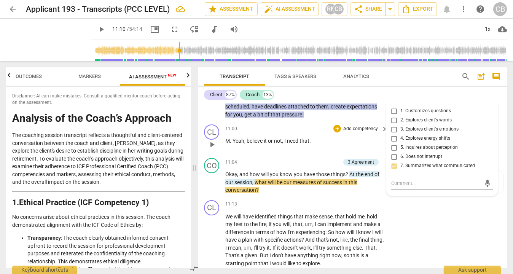
click at [365, 145] on p "M . Yeah , believe it or not , I need that ." at bounding box center [304, 141] width 159 height 8
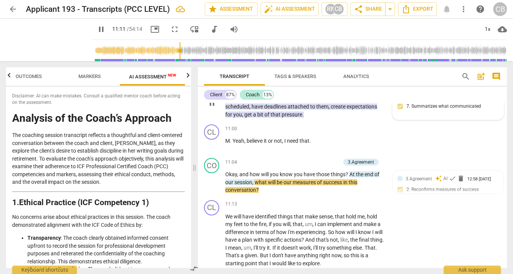
click at [421, 98] on span "6.Listening" at bounding box center [416, 95] width 22 height 5
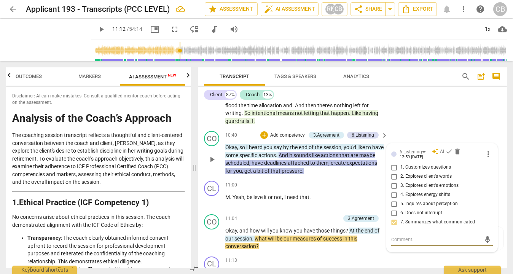
scroll to position [1459, 0]
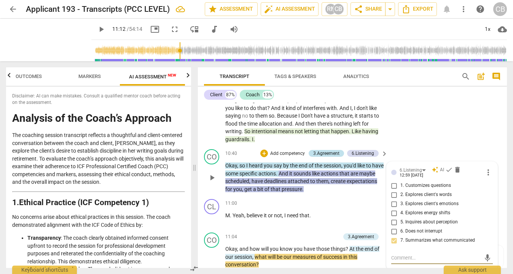
click at [326, 157] on div "3.Agreement" at bounding box center [326, 153] width 26 height 7
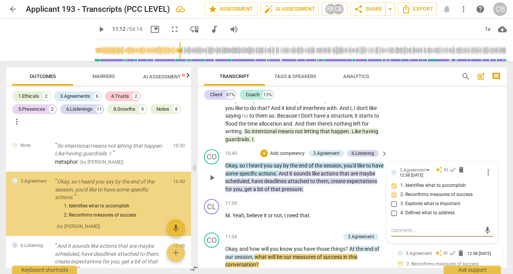
scroll to position [927, 0]
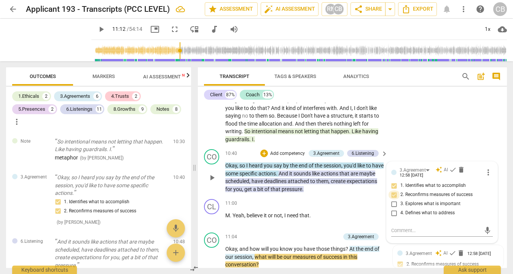
click at [396, 199] on input "2. Reconfirms measures of success" at bounding box center [394, 194] width 12 height 9
click at [428, 146] on div "CL play_arrow pause 07:56 + Add competency Notes keyboard_arrow_right Intention…" at bounding box center [352, 19] width 309 height 253
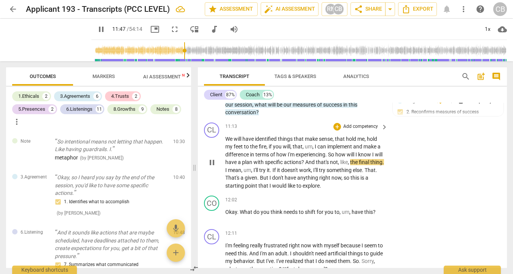
scroll to position [1613, 0]
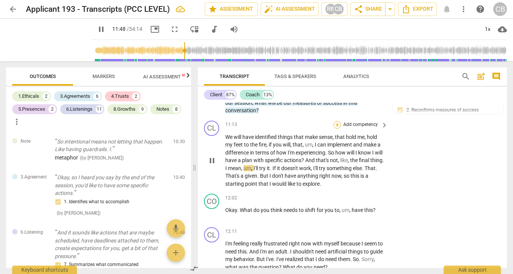
click at [337, 129] on div "+" at bounding box center [337, 125] width 8 height 8
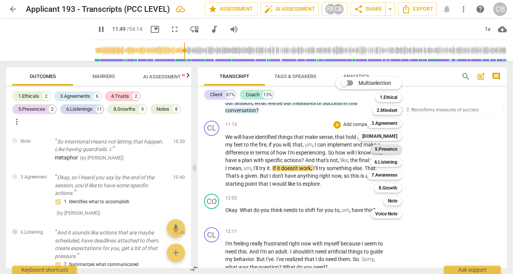
click at [383, 148] on b "5.Presence" at bounding box center [386, 149] width 22 height 9
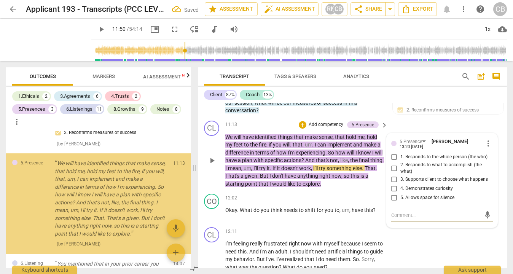
scroll to position [1111, 0]
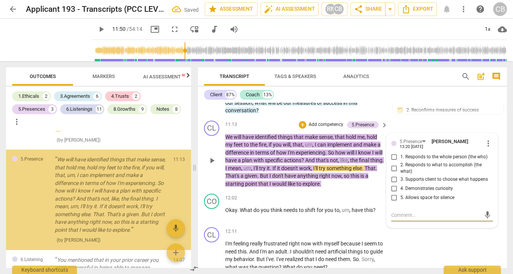
click at [394, 202] on input "5. Allows space for silence" at bounding box center [394, 197] width 12 height 9
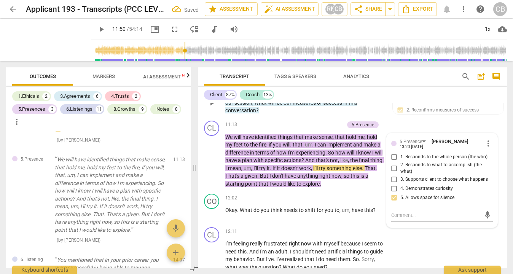
click at [423, 118] on div "CO play_arrow pause 11:04 + Add competency 3.Agreement keyboard_arrow_right Oka…" at bounding box center [352, 96] width 309 height 42
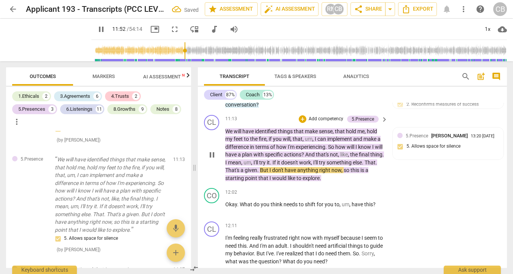
scroll to position [1628, 0]
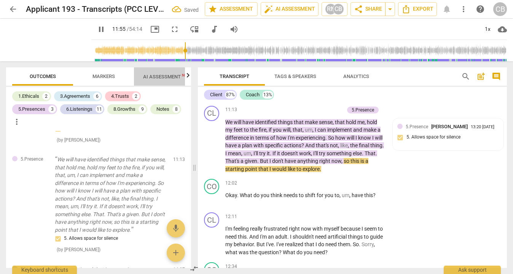
click at [162, 75] on span "AI Assessment New" at bounding box center [166, 77] width 47 height 6
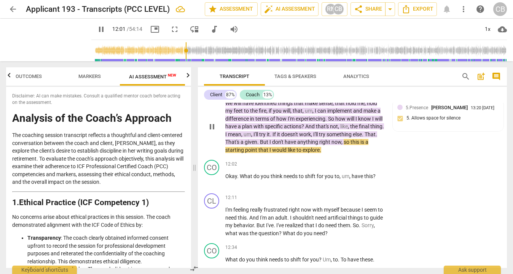
scroll to position [1648, 0]
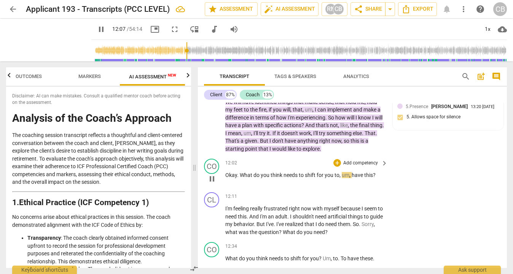
click at [367, 167] on p "Add competency" at bounding box center [360, 163] width 36 height 7
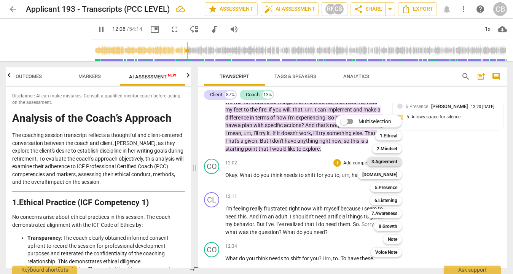
click at [389, 163] on b "3.Agreement" at bounding box center [384, 161] width 26 height 9
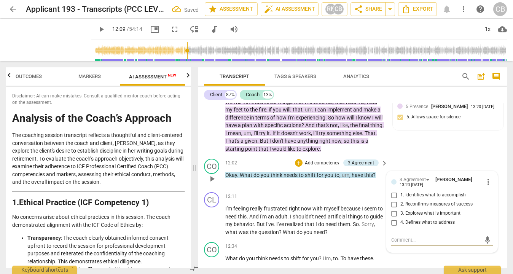
click at [392, 227] on input "4. Defines what to address" at bounding box center [394, 222] width 12 height 9
click at [440, 130] on div "5.Presence [PERSON_NAME] 13:20 [DATE] 5. Allows space for silence" at bounding box center [448, 114] width 111 height 32
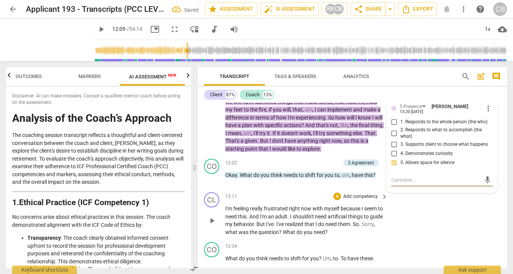
click at [435, 228] on div "CL play_arrow pause 12:11 + Add competency keyboard_arrow_right I'm feeling rea…" at bounding box center [352, 214] width 309 height 50
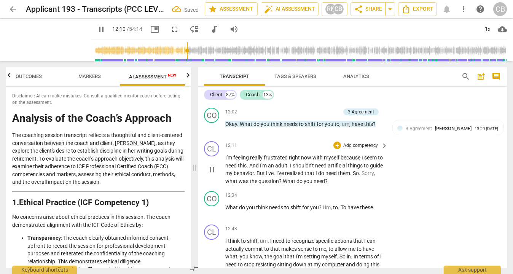
scroll to position [1699, 0]
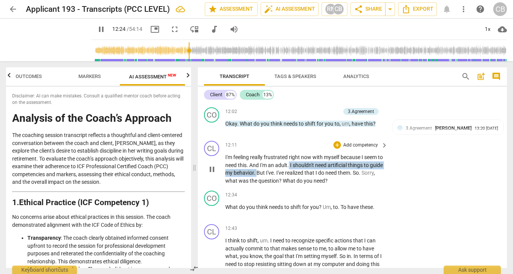
drag, startPoint x: 295, startPoint y: 188, endPoint x: 271, endPoint y: 196, distance: 25.1
click at [271, 184] on p "I'm feeling really frustrated right now with myself because I seem to need this…" at bounding box center [304, 168] width 159 height 31
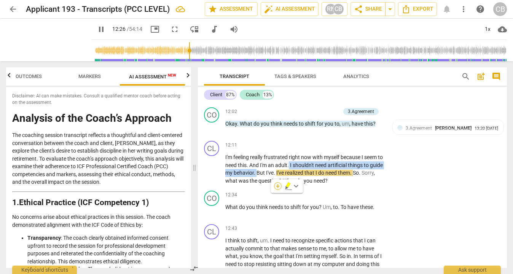
click at [277, 189] on div "+" at bounding box center [278, 186] width 8 height 8
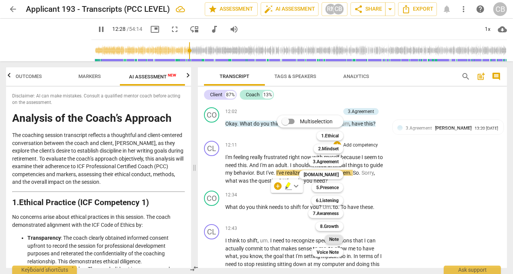
click at [339, 239] on div "Note" at bounding box center [333, 239] width 19 height 9
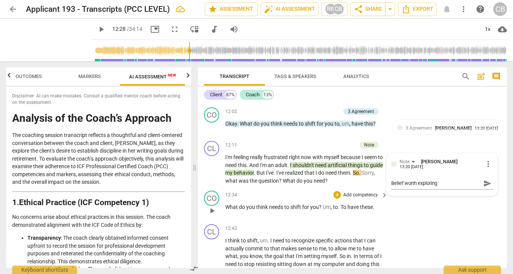
click at [435, 221] on div "CO play_arrow pause 12:34 + Add competency keyboard_arrow_right What do you thi…" at bounding box center [352, 204] width 309 height 33
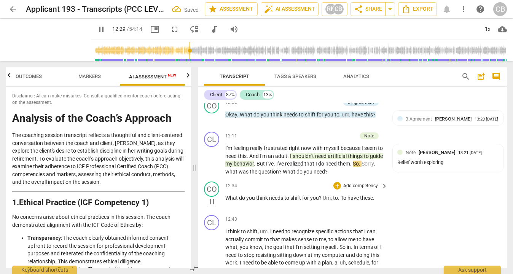
scroll to position [1710, 0]
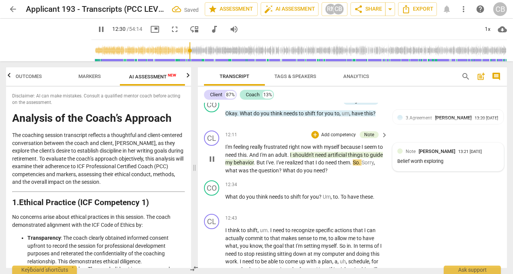
click at [460, 165] on div "Belief worth exploring" at bounding box center [448, 161] width 102 height 7
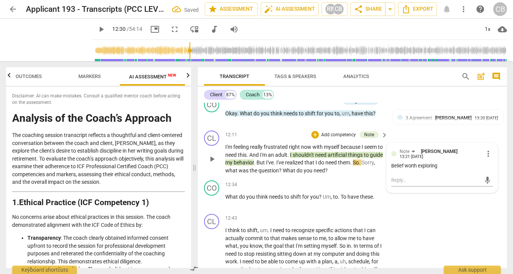
click at [456, 170] on div "Belief worth exploring" at bounding box center [442, 165] width 102 height 7
click at [483, 158] on span "more_vert" at bounding box center [487, 153] width 9 height 9
click at [488, 172] on li "Edit" at bounding box center [493, 175] width 26 height 14
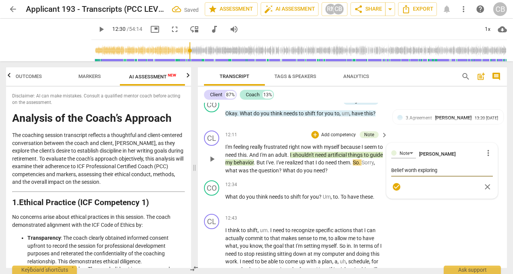
click at [447, 174] on textarea "Belief worth exploring" at bounding box center [442, 170] width 102 height 7
click at [456, 94] on div "CL play_arrow pause 11:13 + Add competency 5.Presence keyboard_arrow_right We w…" at bounding box center [352, 57] width 309 height 73
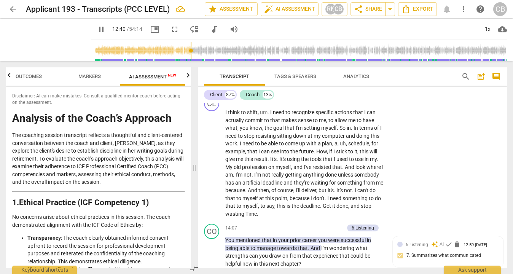
scroll to position [1835, 0]
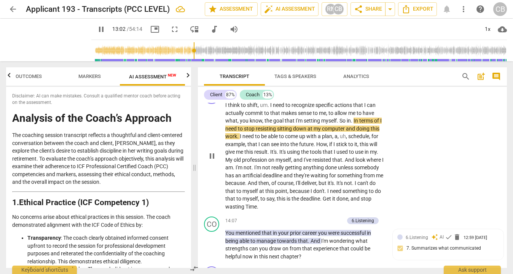
drag, startPoint x: 269, startPoint y: 129, endPoint x: 355, endPoint y: 129, distance: 85.6
click at [354, 129] on p "I think to shift , um . I need to recognize specific actions that I can actuall…" at bounding box center [304, 155] width 159 height 109
drag, startPoint x: 263, startPoint y: 136, endPoint x: 270, endPoint y: 124, distance: 13.5
click at [270, 124] on p "I think to shift , um . I need to recognize specific actions that I can actuall…" at bounding box center [304, 155] width 159 height 109
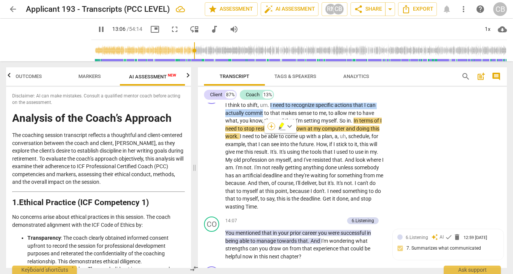
click at [272, 122] on div "+" at bounding box center [271, 126] width 8 height 8
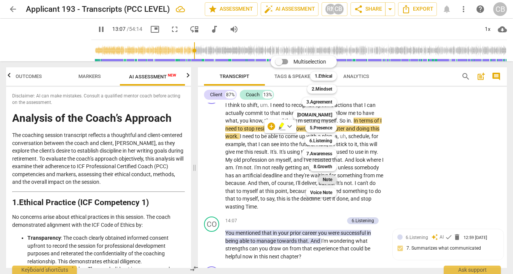
click at [329, 179] on b "Note" at bounding box center [328, 179] width 10 height 9
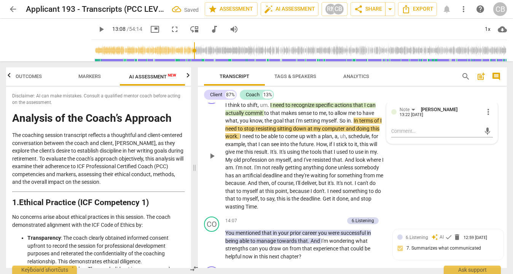
click at [440, 144] on div "Note [PERSON_NAME] 13:22 [DATE] more_vert mic" at bounding box center [441, 122] width 111 height 43
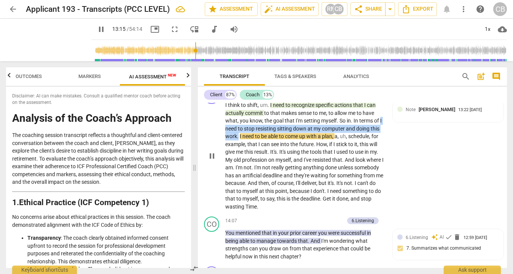
drag, startPoint x: 380, startPoint y: 144, endPoint x: 238, endPoint y: 161, distance: 143.7
click at [238, 161] on p "I think to shift , um . I need to recognize specific actions that I can actuall…" at bounding box center [304, 155] width 159 height 109
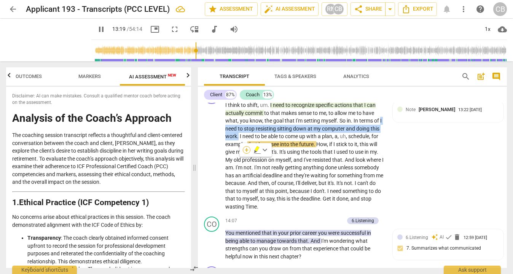
click at [246, 152] on div "+" at bounding box center [247, 150] width 8 height 8
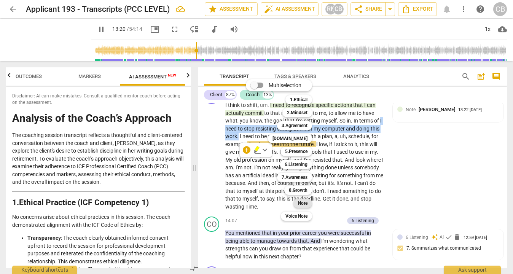
click at [304, 203] on b "Note" at bounding box center [303, 203] width 10 height 9
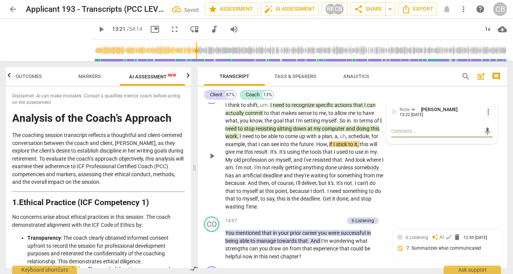
click at [453, 181] on div "CL play_arrow pause 12:43 + Add competency Notes keyboard_arrow_right I think t…" at bounding box center [352, 150] width 309 height 128
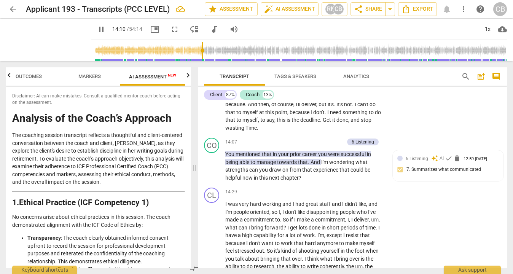
scroll to position [1917, 0]
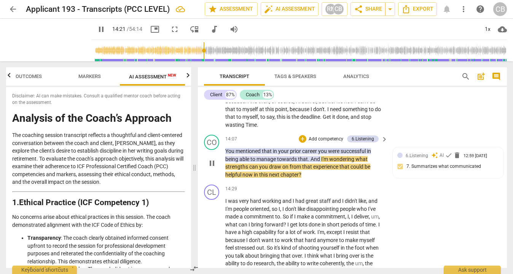
click at [351, 170] on span "could" at bounding box center [357, 167] width 14 height 6
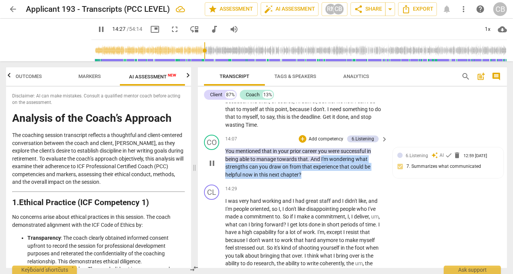
drag, startPoint x: 321, startPoint y: 182, endPoint x: 333, endPoint y: 197, distance: 19.2
click at [333, 178] on p "You mentioned that in your prior career you were successful in being able to ma…" at bounding box center [304, 162] width 159 height 31
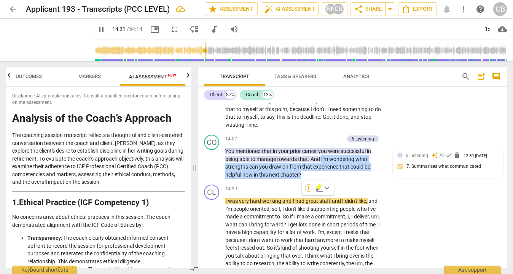
click at [310, 188] on div "+" at bounding box center [309, 188] width 8 height 8
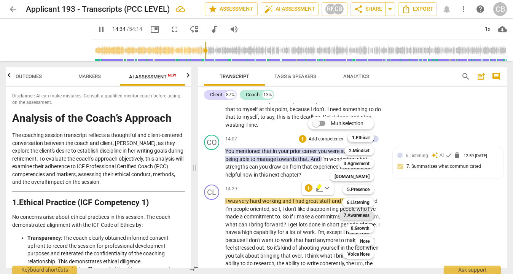
click at [363, 215] on b "7.Awareness" at bounding box center [356, 215] width 26 height 9
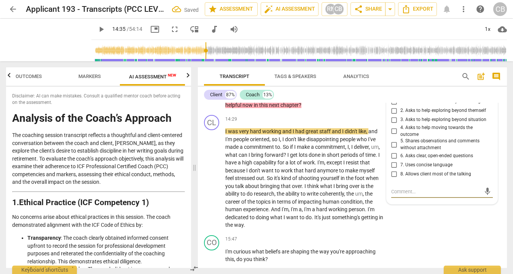
scroll to position [1985, 0]
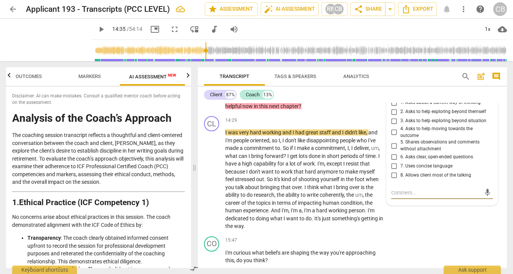
click at [394, 126] on input "3. Asks to help exploring beyond situation" at bounding box center [394, 120] width 12 height 9
click at [394, 116] on input "2. Asks to help exploring beyond themself" at bounding box center [394, 111] width 12 height 9
click at [393, 137] on input "4. Asks to help moving towards the outcome" at bounding box center [394, 132] width 12 height 9
click at [424, 233] on div "CL play_arrow pause 14:29 + Add competency keyboard_arrow_right I was very hard…" at bounding box center [352, 173] width 309 height 120
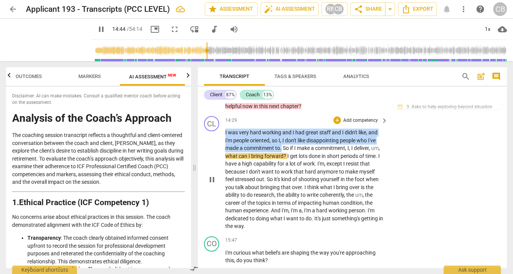
drag, startPoint x: 281, startPoint y: 171, endPoint x: 220, endPoint y: 151, distance: 64.7
click at [220, 151] on div "CL play_arrow pause 14:29 + Add competency keyboard_arrow_right I was very hard…" at bounding box center [352, 173] width 309 height 120
click at [300, 167] on span "of" at bounding box center [300, 164] width 6 height 6
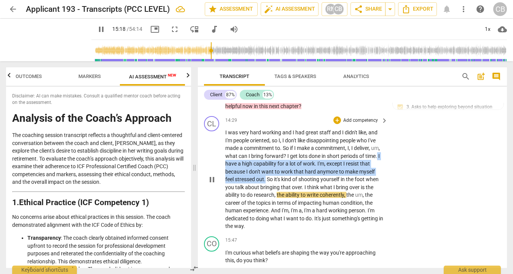
drag, startPoint x: 378, startPoint y: 180, endPoint x: 267, endPoint y: 202, distance: 113.6
click at [267, 202] on p "I was very hard working and I had great staff and I didn't like , and I'm peopl…" at bounding box center [304, 180] width 159 height 102
click at [273, 193] on div "+" at bounding box center [274, 193] width 8 height 8
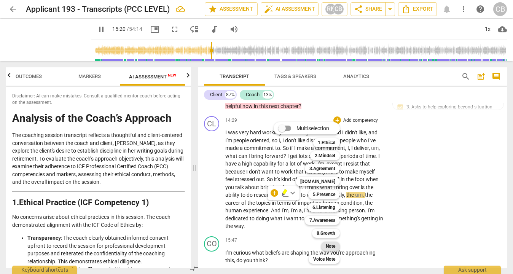
click at [335, 244] on b "Note" at bounding box center [331, 246] width 10 height 9
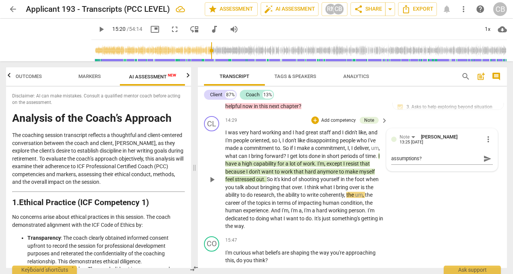
click at [423, 199] on div "CL play_arrow pause 14:29 + Add competency Note keyboard_arrow_right I was very…" at bounding box center [352, 173] width 309 height 120
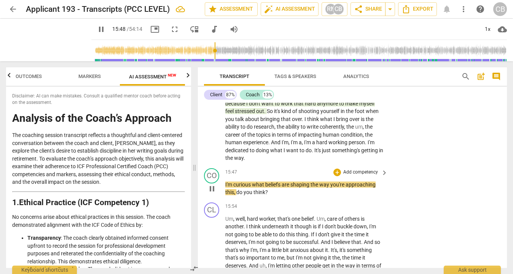
scroll to position [2059, 0]
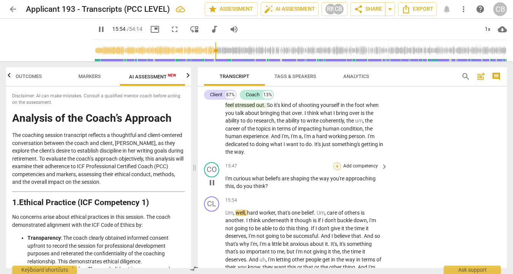
click at [337, 170] on div "+" at bounding box center [337, 166] width 8 height 8
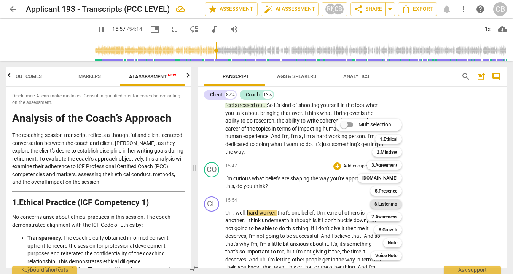
click at [386, 204] on b "6.Listening" at bounding box center [385, 203] width 23 height 9
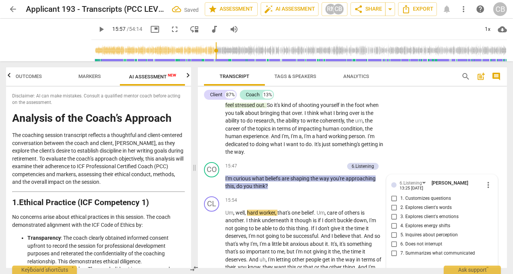
scroll to position [2168, 0]
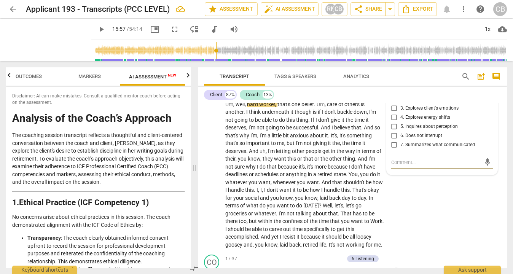
click at [392, 131] on input "5. Inquires about perception" at bounding box center [394, 126] width 12 height 9
click at [450, 220] on div "CL play_arrow pause 15:54 + Add competency keyboard_arrow_right Um , well , har…" at bounding box center [352, 168] width 309 height 167
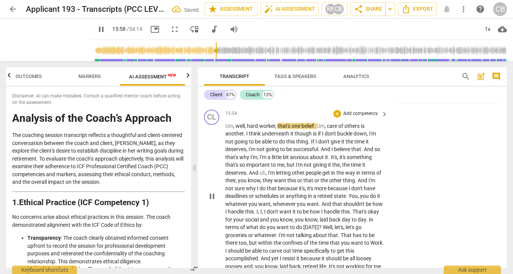
scroll to position [2126, 0]
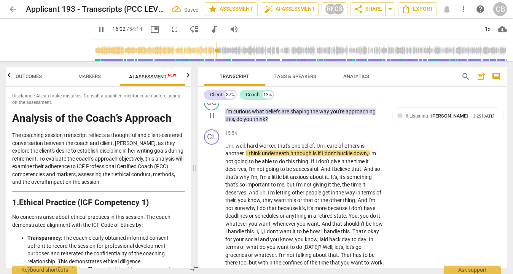
click at [317, 103] on p "Add competency" at bounding box center [326, 99] width 36 height 7
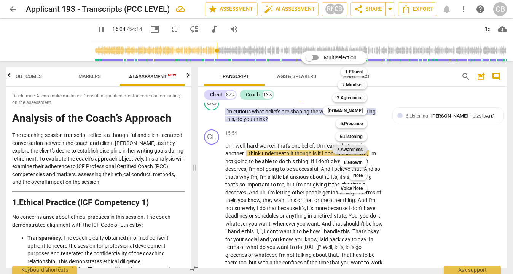
click at [352, 147] on b "7.Awareness" at bounding box center [350, 149] width 26 height 9
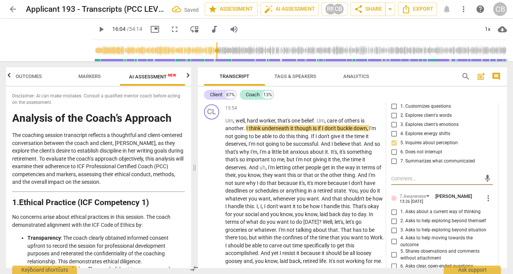
scroll to position [2156, 0]
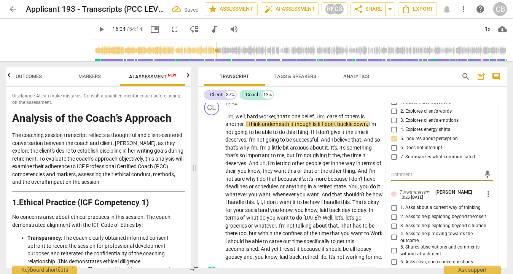
click at [393, 212] on input "1. Asks about a current way of thinking" at bounding box center [394, 207] width 12 height 9
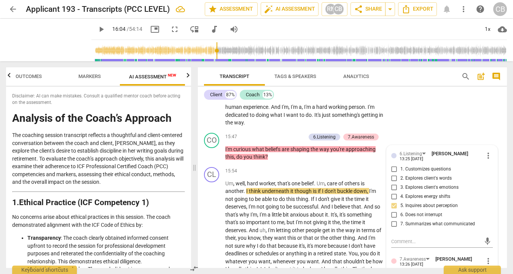
scroll to position [2068, 0]
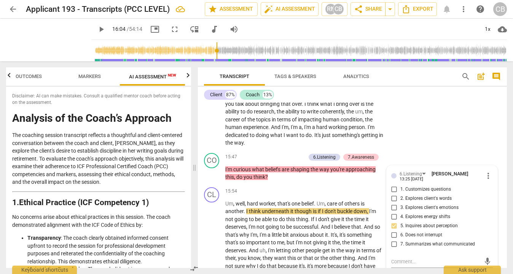
click at [418, 130] on div "CL play_arrow pause 14:29 + Add competency Note keyboard_arrow_right I was very…" at bounding box center [352, 90] width 309 height 120
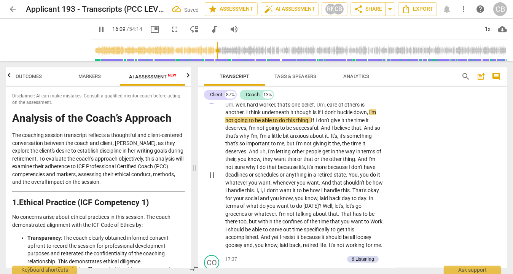
scroll to position [2174, 0]
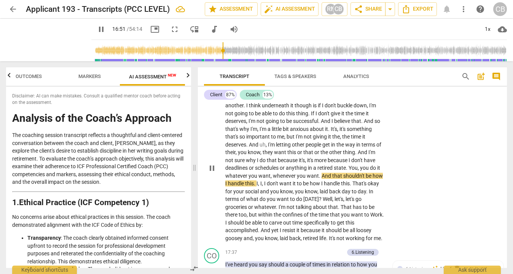
click at [382, 175] on p "Um , well , hard worker , that's one belief . Um , care of others is another . …" at bounding box center [304, 168] width 159 height 148
click at [379, 183] on p "Um , well , hard worker , that's one belief . Um , care of others is another . …" at bounding box center [304, 168] width 159 height 148
click at [363, 155] on span "And" at bounding box center [363, 152] width 11 height 6
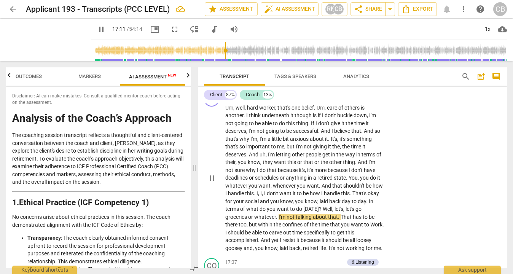
scroll to position [2159, 0]
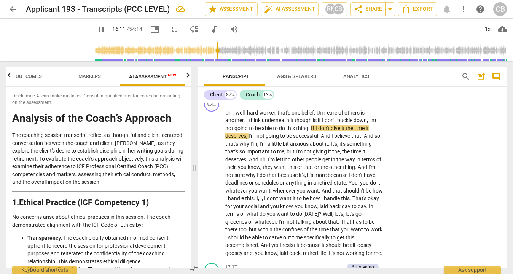
drag, startPoint x: 246, startPoint y: 51, endPoint x: 238, endPoint y: 52, distance: 8.6
click at [238, 52] on input "range" at bounding box center [300, 50] width 412 height 24
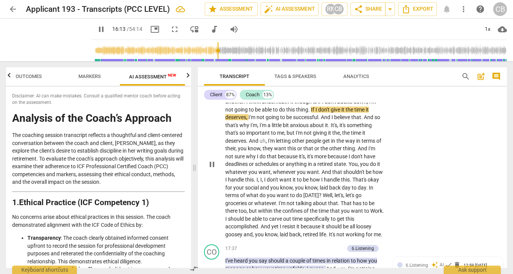
scroll to position [2179, 0]
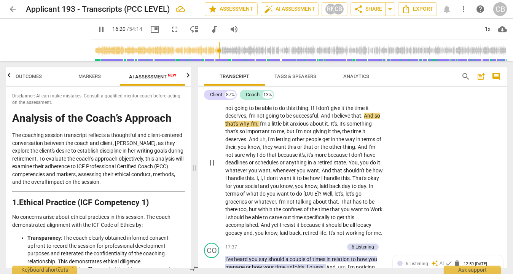
click at [310, 111] on span "." at bounding box center [309, 108] width 3 height 6
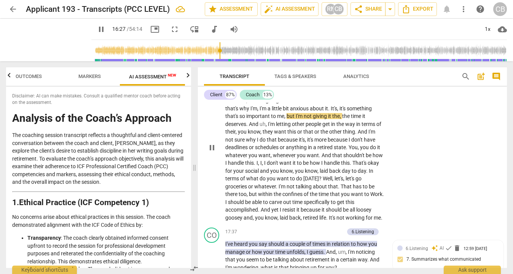
scroll to position [2194, 0]
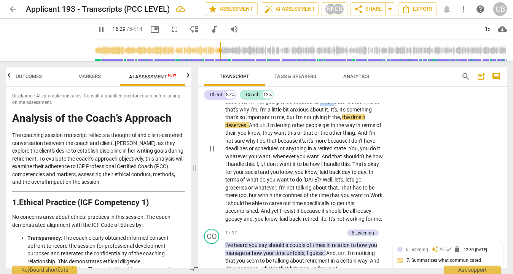
drag, startPoint x: 321, startPoint y: 124, endPoint x: 336, endPoint y: 127, distance: 14.9
click at [336, 127] on p "Um , well , hard worker , that's one belief . Um , care of others is another . …" at bounding box center [304, 149] width 159 height 148
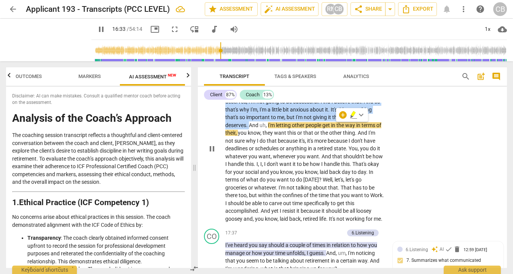
drag, startPoint x: 311, startPoint y: 115, endPoint x: 250, endPoint y: 147, distance: 69.2
click at [250, 147] on p "Um , well , hard worker , that's one belief . Um , care of others is another . …" at bounding box center [304, 149] width 159 height 148
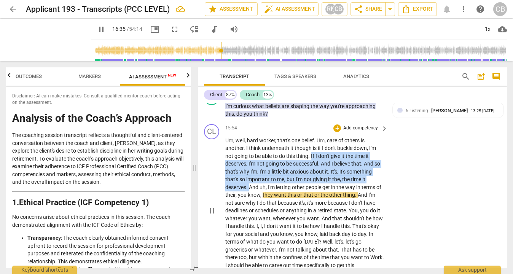
scroll to position [2122, 0]
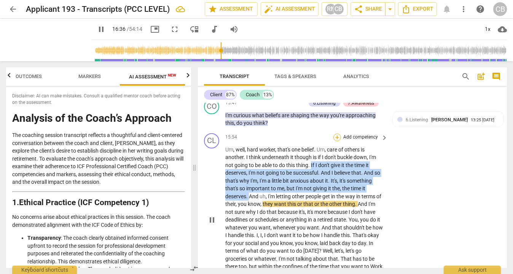
click at [337, 141] on div "+" at bounding box center [337, 138] width 8 height 8
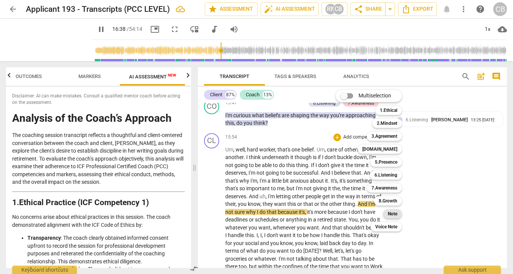
click at [392, 215] on b "Note" at bounding box center [393, 213] width 10 height 9
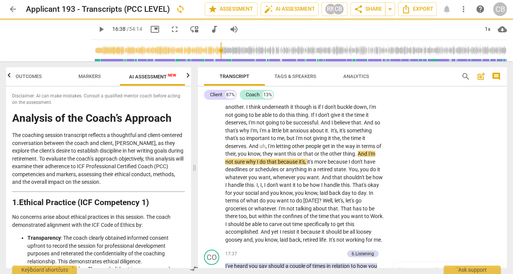
scroll to position [2178, 0]
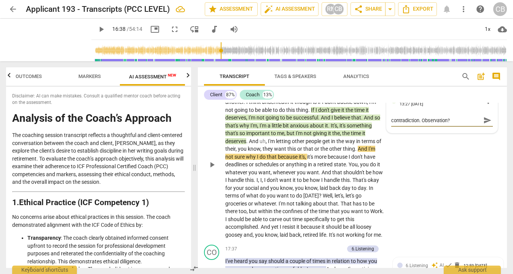
click at [434, 197] on div "CL play_arrow pause 15:54 + Add competency Note keyboard_arrow_right Um , well …" at bounding box center [352, 158] width 309 height 167
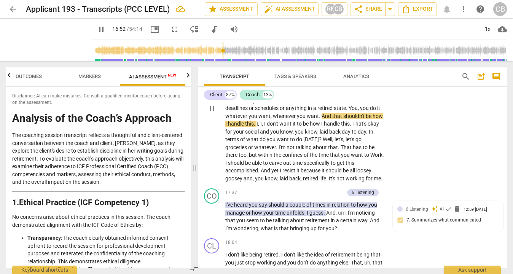
scroll to position [2229, 0]
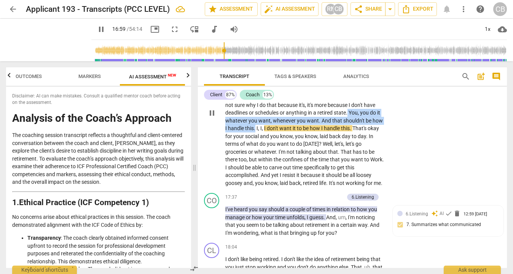
drag, startPoint x: 348, startPoint y: 134, endPoint x: 256, endPoint y: 152, distance: 94.3
click at [256, 152] on p "Um , well , hard worker , that's one belief . Um , care of others is another . …" at bounding box center [304, 113] width 159 height 148
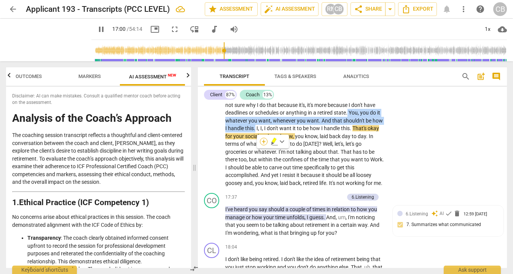
click at [264, 143] on div "+" at bounding box center [264, 142] width 8 height 8
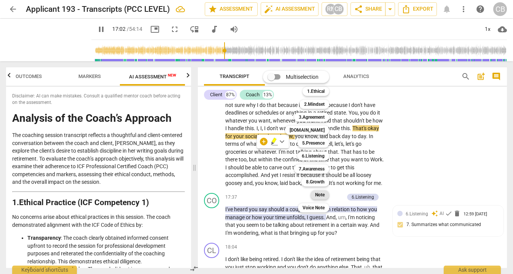
click at [323, 197] on b "Note" at bounding box center [320, 194] width 10 height 9
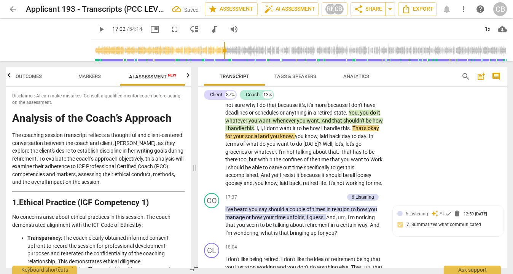
scroll to position [2133, 0]
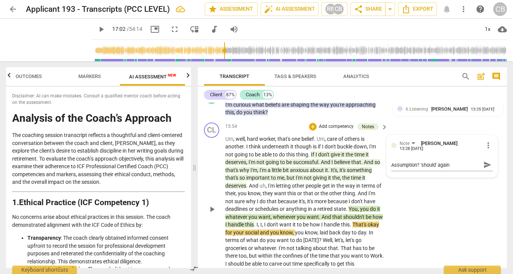
click at [431, 223] on div "CL play_arrow pause 15:54 + Add competency Notes keyboard_arrow_right Um , well…" at bounding box center [352, 202] width 309 height 167
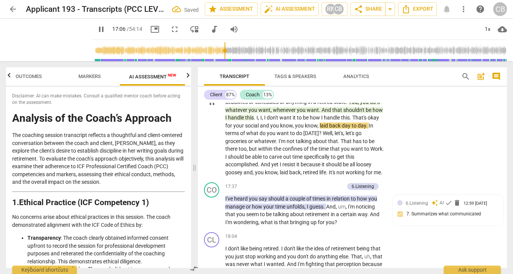
scroll to position [2243, 0]
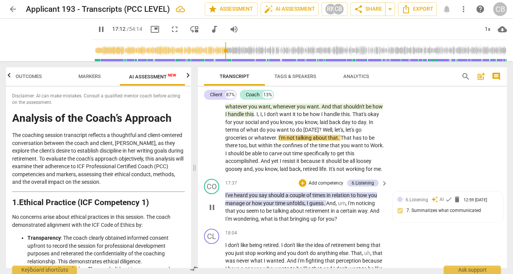
click at [329, 187] on p "Add competency" at bounding box center [326, 183] width 36 height 7
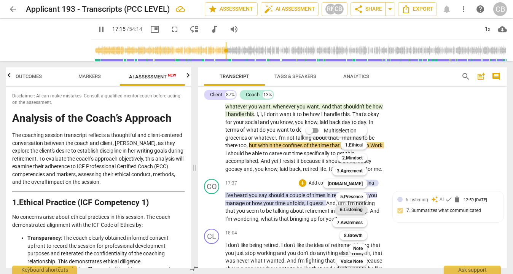
click at [349, 210] on b "6.Listening" at bounding box center [351, 209] width 23 height 9
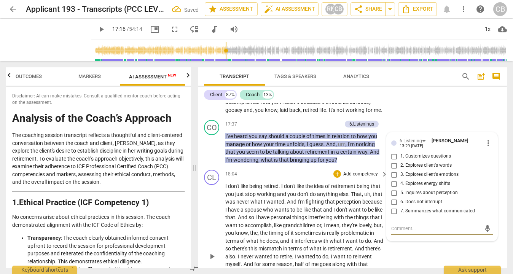
scroll to position [2295, 0]
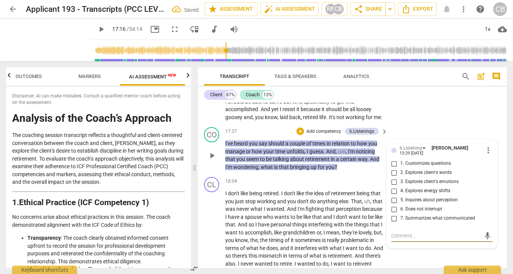
click at [488, 155] on span "more_vert" at bounding box center [487, 150] width 9 height 9
click at [488, 195] on li "Delete" at bounding box center [493, 195] width 26 height 14
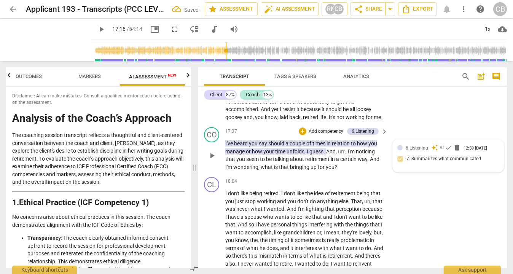
click at [429, 167] on div "6.Listening auto_awesome AI check delete 12:59 [DATE] 7. Summarizes what commun…" at bounding box center [448, 155] width 102 height 23
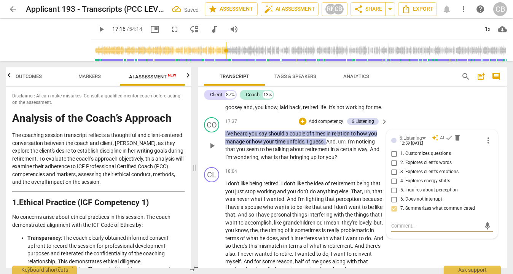
scroll to position [2305, 0]
click at [455, 110] on div "CL play_arrow pause 15:54 + Add competency Notes keyboard_arrow_right Um , well…" at bounding box center [352, 30] width 309 height 167
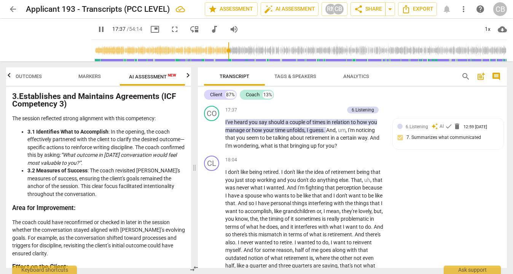
scroll to position [389, 0]
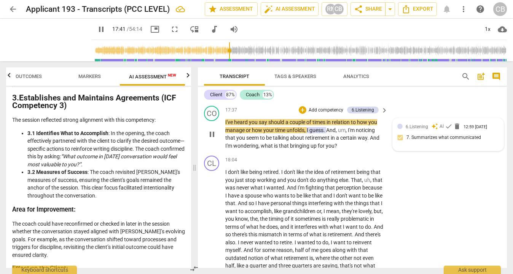
click at [418, 129] on span "6.Listening" at bounding box center [416, 126] width 22 height 5
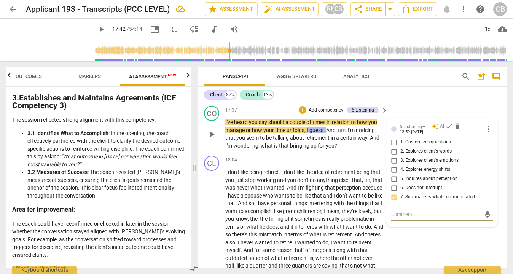
click at [393, 183] on input "5. Inquires about perception" at bounding box center [394, 178] width 12 height 9
click at [430, 103] on div "CL play_arrow pause 15:54 + Add competency Notes keyboard_arrow_right Um , well…" at bounding box center [352, 19] width 309 height 167
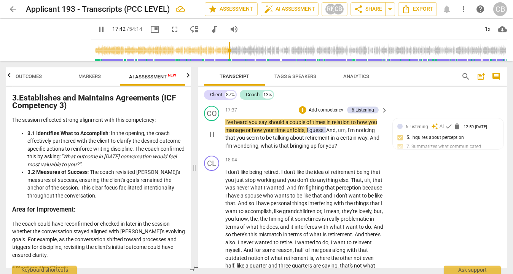
click at [328, 114] on p "Add competency" at bounding box center [326, 110] width 36 height 7
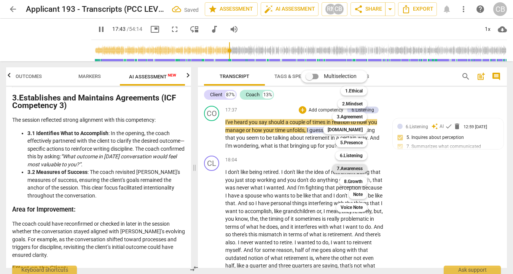
click at [352, 166] on b "7.Awareness" at bounding box center [350, 168] width 26 height 9
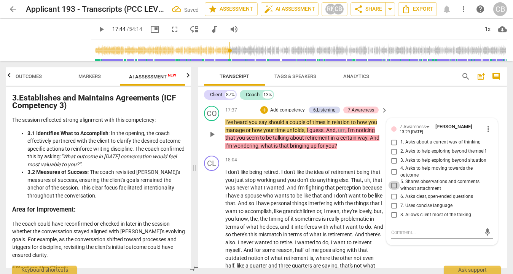
click at [392, 190] on input "5. Shares observations and comments without attachment" at bounding box center [394, 185] width 12 height 9
click at [430, 103] on div "CL play_arrow pause 15:54 + Add competency Notes keyboard_arrow_right Um , well…" at bounding box center [352, 19] width 309 height 167
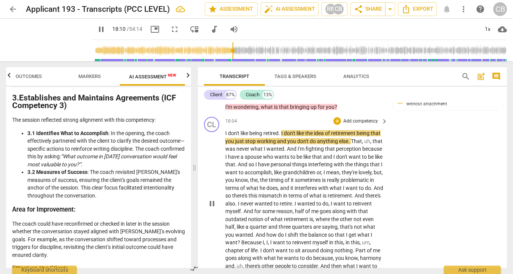
scroll to position [2356, 0]
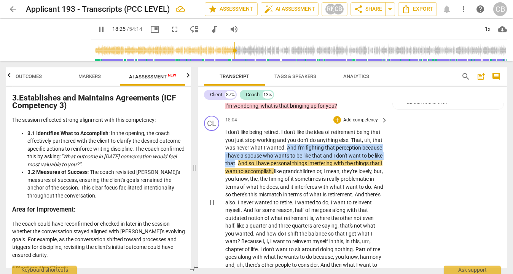
drag, startPoint x: 296, startPoint y: 178, endPoint x: 258, endPoint y: 194, distance: 41.8
click at [258, 194] on p "I don't like being retired . I don't like the idea of retirement being that you…" at bounding box center [304, 202] width 159 height 148
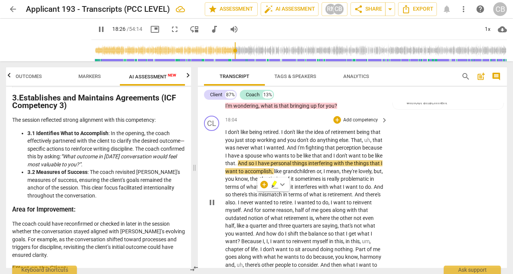
click at [304, 135] on span "like" at bounding box center [300, 132] width 9 height 6
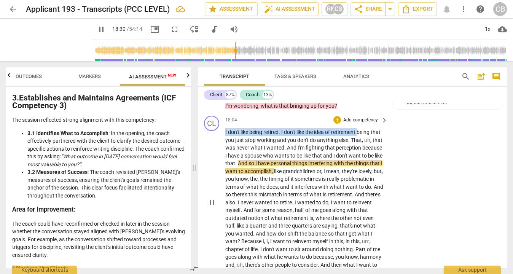
drag, startPoint x: 359, startPoint y: 162, endPoint x: 217, endPoint y: 162, distance: 141.9
click at [217, 162] on div "CL play_arrow pause 18:04 + Add competency keyboard_arrow_right I don't like be…" at bounding box center [352, 196] width 309 height 167
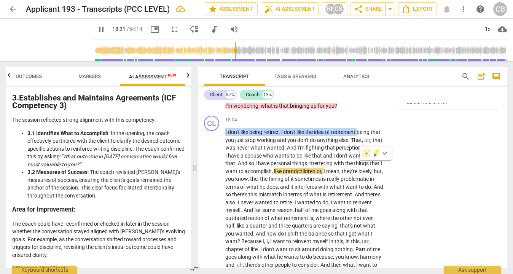
click at [369, 153] on div "+" at bounding box center [366, 153] width 8 height 8
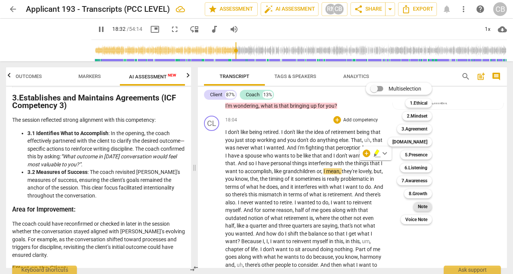
click at [424, 207] on b "Note" at bounding box center [423, 206] width 10 height 9
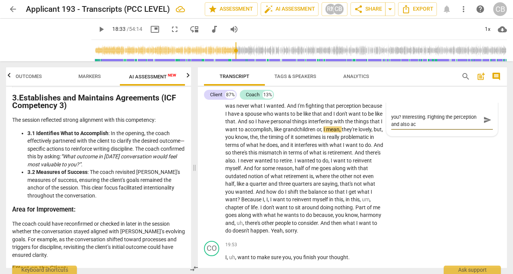
scroll to position [0, 0]
click at [460, 187] on div "CL play_arrow pause 18:04 + Add competency Note keyboard_arrow_right I don't li…" at bounding box center [352, 154] width 309 height 167
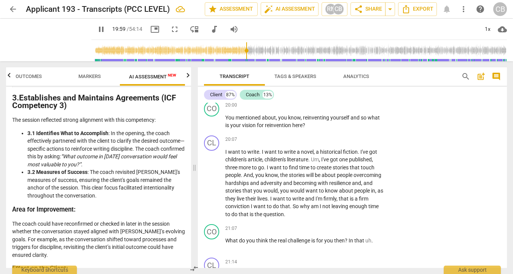
scroll to position [2607, 0]
click at [336, 108] on div "+" at bounding box center [337, 104] width 8 height 8
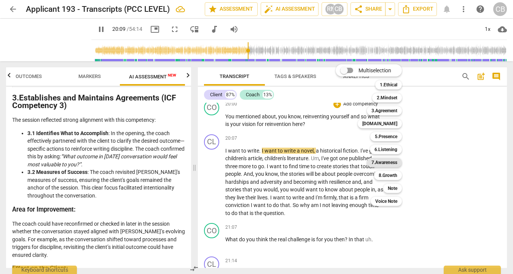
click at [383, 162] on b "7.Awareness" at bounding box center [384, 162] width 26 height 9
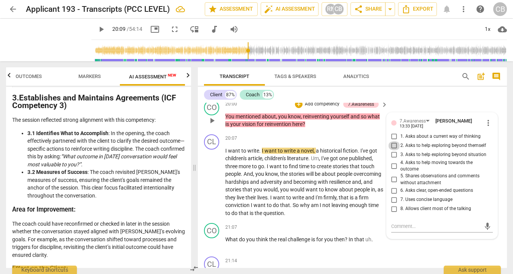
click at [394, 150] on input "2. Asks to help exploring beyond themself" at bounding box center [394, 145] width 12 height 9
click at [394, 195] on input "6. Asks clear, open-ended questions" at bounding box center [394, 190] width 12 height 9
click at [393, 213] on input "8. Allows client most of the talking" at bounding box center [394, 208] width 12 height 9
click at [394, 204] on input "7. Uses concise language" at bounding box center [394, 199] width 12 height 9
click at [393, 170] on input "4. Asks to help moving towards the outcome" at bounding box center [394, 165] width 12 height 9
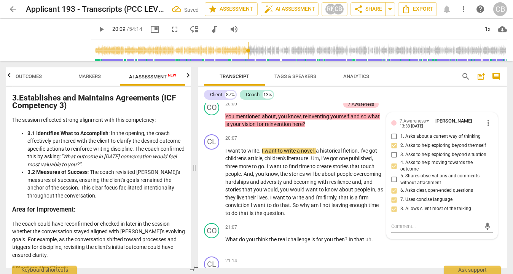
click at [414, 97] on div "CL play_arrow pause 19:55 + Add competency keyboard_arrow_right No , that's oka…" at bounding box center [352, 80] width 309 height 34
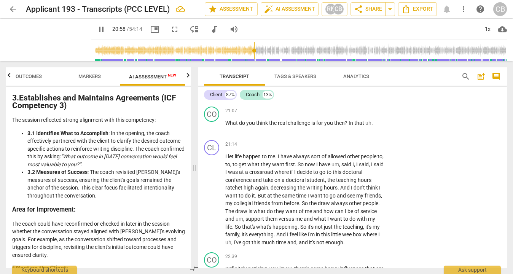
scroll to position [2722, 0]
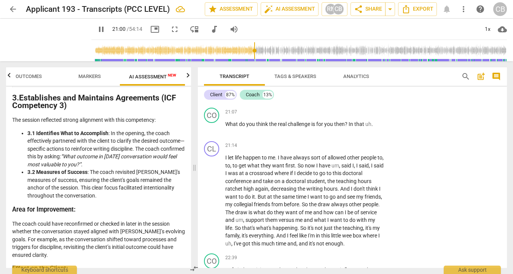
drag, startPoint x: 313, startPoint y: 121, endPoint x: 343, endPoint y: 129, distance: 32.0
click at [343, 102] on p "I want to write . I want to write a novel , a historical fiction . I've got chi…" at bounding box center [304, 67] width 159 height 70
click at [323, 118] on div "+" at bounding box center [323, 119] width 8 height 8
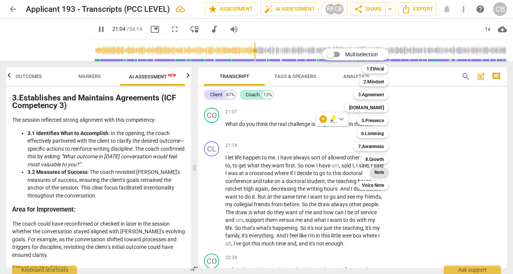
click at [380, 173] on b "Note" at bounding box center [379, 172] width 10 height 9
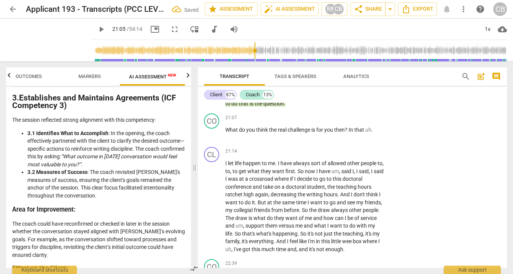
scroll to position [2716, 0]
click at [106, 30] on span "play_arrow" at bounding box center [101, 29] width 9 height 9
click at [337, 122] on div "+" at bounding box center [337, 118] width 8 height 8
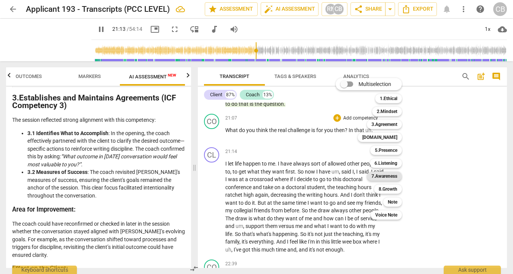
click at [390, 175] on b "7.Awareness" at bounding box center [384, 176] width 26 height 9
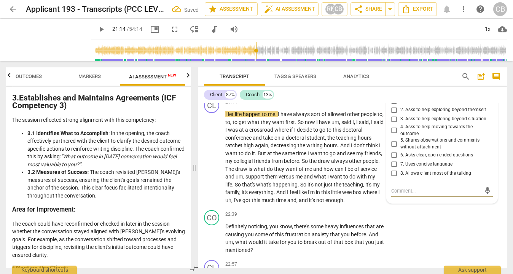
scroll to position [2759, 0]
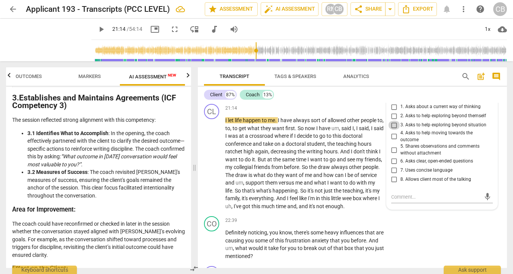
click at [393, 130] on input "3. Asks to help exploring beyond situation" at bounding box center [394, 125] width 12 height 9
click at [394, 166] on input "6. Asks clear, open-ended questions" at bounding box center [394, 161] width 12 height 9
click at [393, 175] on input "7. Uses concise language" at bounding box center [394, 170] width 12 height 9
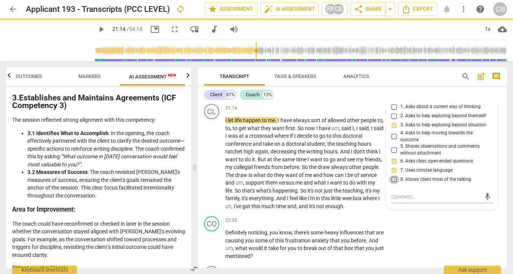
click at [394, 184] on input "8. Allows client most of the talking" at bounding box center [394, 179] width 12 height 9
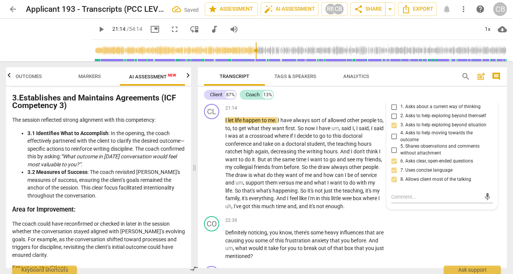
click at [423, 98] on div "Client 87% Coach 13%" at bounding box center [352, 94] width 297 height 13
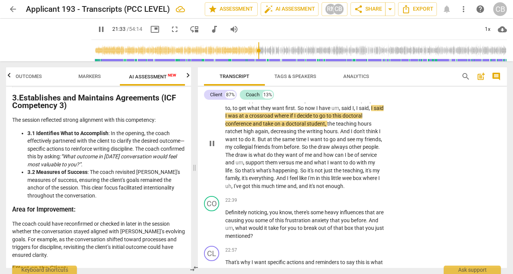
scroll to position [2773, 0]
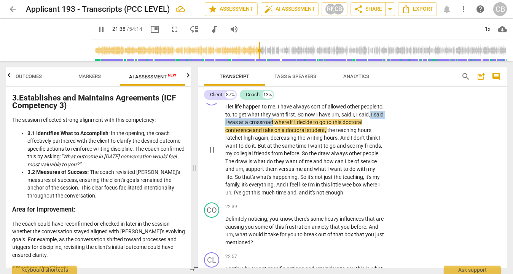
drag, startPoint x: 377, startPoint y: 146, endPoint x: 285, endPoint y: 156, distance: 92.6
click at [285, 156] on p "I let life happen to me . I have always sort of allowed other people to , to , …" at bounding box center [304, 150] width 159 height 94
click at [292, 143] on div "+" at bounding box center [292, 144] width 8 height 8
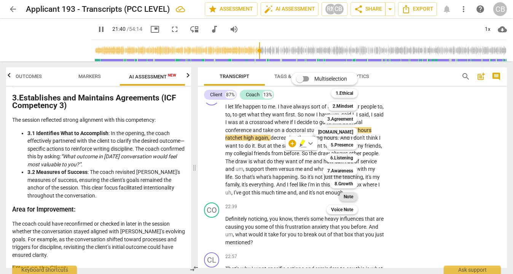
click at [351, 195] on b "Note" at bounding box center [348, 196] width 10 height 9
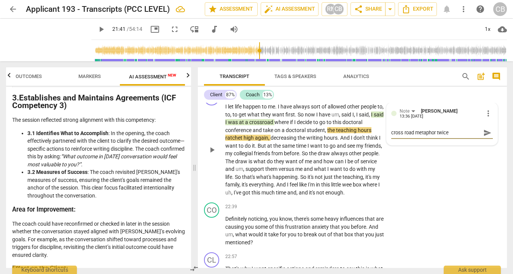
click at [404, 136] on textarea "cross road metaphor twice" at bounding box center [435, 132] width 89 height 7
click at [434, 187] on div "CL play_arrow pause 21:14 + Add competency Note keyboard_arrow_right I let life…" at bounding box center [352, 143] width 309 height 112
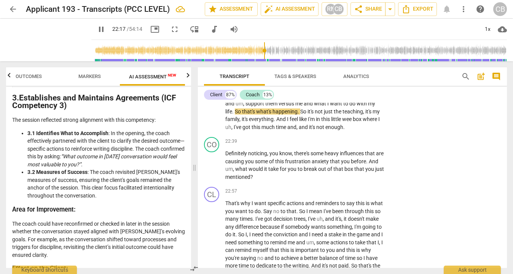
scroll to position [2834, 0]
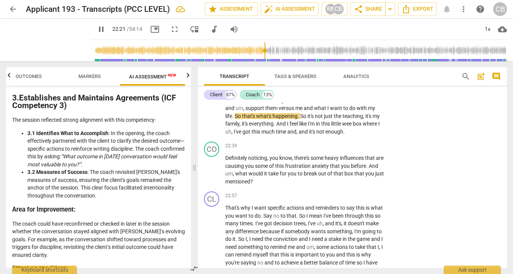
click at [235, 103] on span "The" at bounding box center [230, 100] width 10 height 6
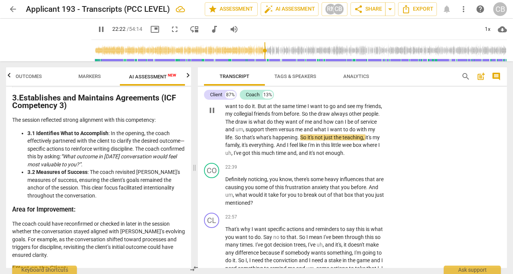
scroll to position [2811, 0]
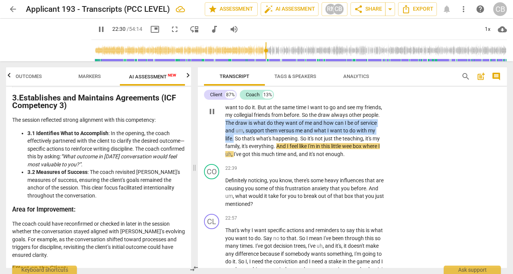
drag, startPoint x: 245, startPoint y: 154, endPoint x: 253, endPoint y: 169, distance: 17.9
click at [253, 158] on p "I let life happen to me . I have always sort of allowed other people to , to , …" at bounding box center [304, 111] width 159 height 94
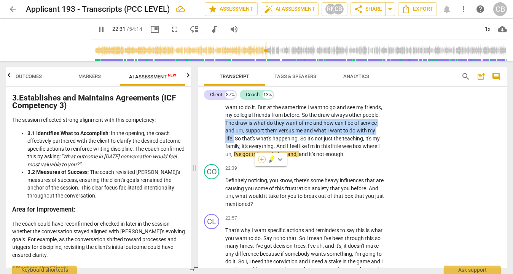
click at [262, 160] on div "+" at bounding box center [262, 160] width 8 height 8
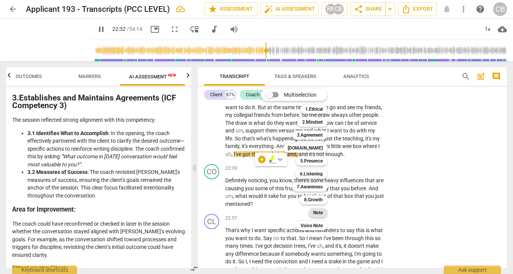
click at [320, 211] on b "Note" at bounding box center [318, 212] width 10 height 9
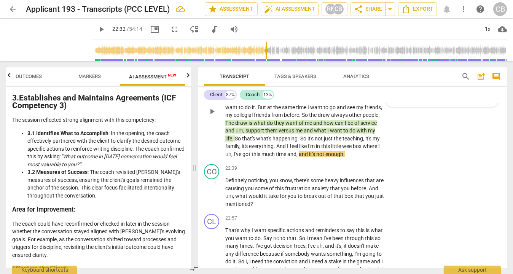
click at [436, 161] on div "CL play_arrow pause 21:14 + Add competency Notes keyboard_arrow_right I let lif…" at bounding box center [352, 105] width 309 height 112
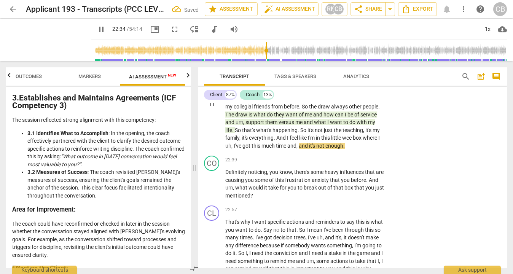
scroll to position [2823, 0]
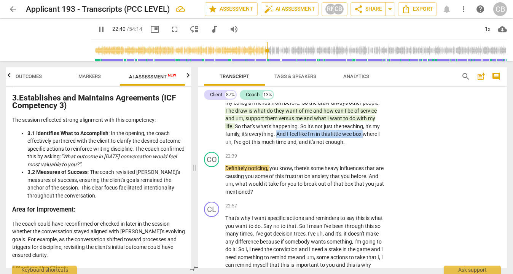
drag, startPoint x: 316, startPoint y: 166, endPoint x: 258, endPoint y: 174, distance: 58.7
click at [258, 146] on p "I let life happen to me . I have always sort of allowed other people to , to , …" at bounding box center [304, 99] width 159 height 94
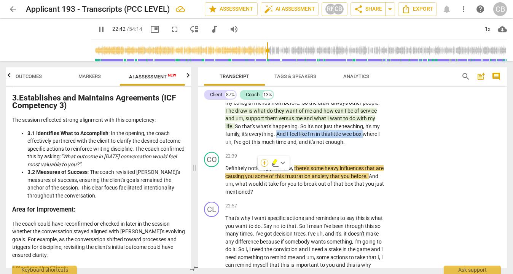
click at [263, 159] on div "+" at bounding box center [265, 163] width 8 height 8
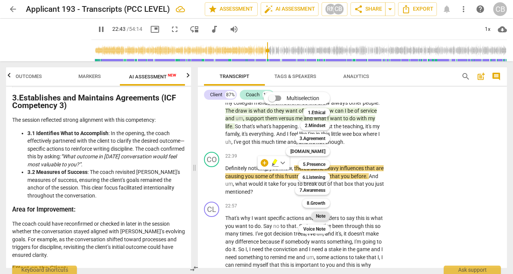
click at [323, 216] on b "Note" at bounding box center [321, 215] width 10 height 9
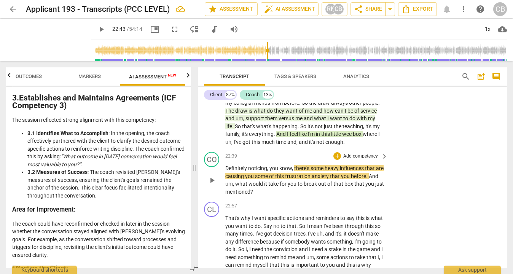
click at [438, 199] on div "CO play_arrow pause 22:39 + Add competency keyboard_arrow_right Definitely noti…" at bounding box center [352, 174] width 309 height 50
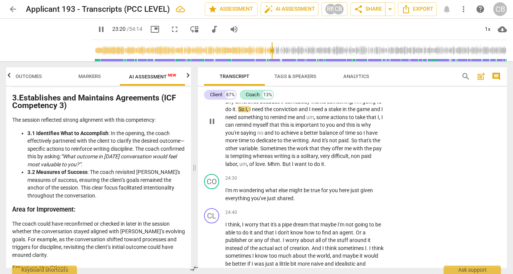
scroll to position [2960, 0]
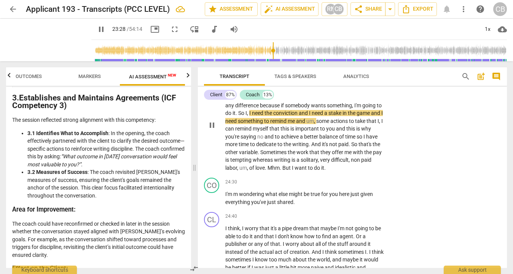
click at [247, 116] on span "I" at bounding box center [246, 113] width 2 height 6
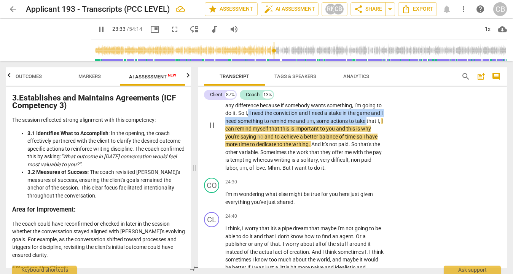
drag, startPoint x: 304, startPoint y: 153, endPoint x: 275, endPoint y: 166, distance: 31.8
click at [275, 166] on p "That's why I want specific actions and reminders to say this is what you want t…" at bounding box center [304, 125] width 159 height 94
click at [283, 156] on div "+" at bounding box center [283, 158] width 8 height 8
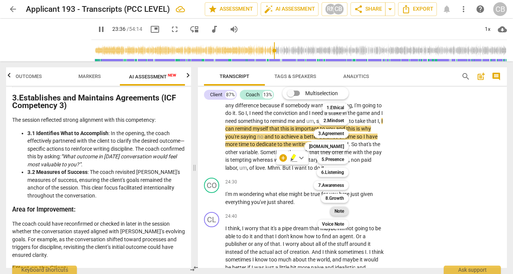
click at [340, 208] on b "Note" at bounding box center [339, 211] width 10 height 9
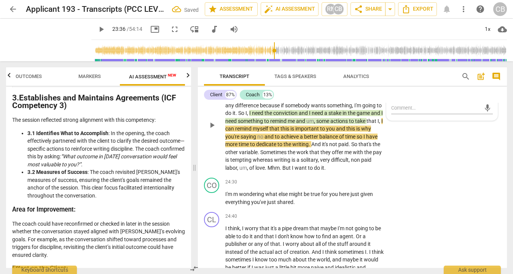
click at [452, 173] on div "CL play_arrow pause 22:57 + Add competency Note keyboard_arrow_right That's why…" at bounding box center [352, 118] width 309 height 112
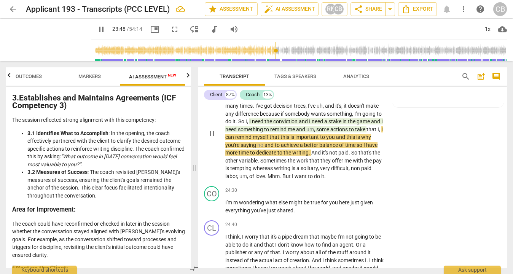
scroll to position [2954, 0]
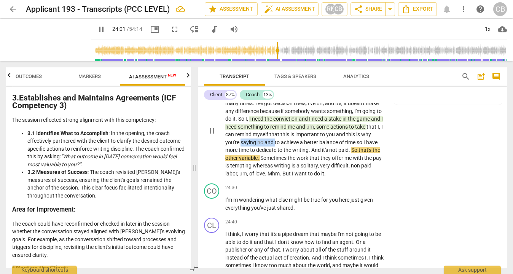
drag, startPoint x: 317, startPoint y: 181, endPoint x: 351, endPoint y: 181, distance: 33.9
click at [351, 177] on p "That's why I want specific actions and reminders to say this is what you want t…" at bounding box center [304, 131] width 159 height 94
click at [358, 172] on div "+" at bounding box center [358, 171] width 8 height 8
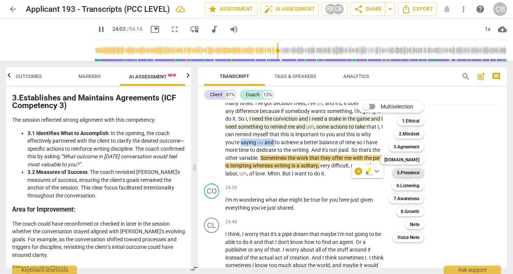
click at [412, 174] on b "5.Presence" at bounding box center [408, 172] width 22 height 9
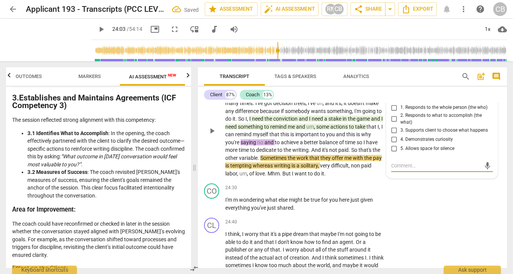
click at [393, 153] on input "5. Allows space for silence" at bounding box center [394, 148] width 12 height 9
click at [441, 68] on div "CO play_arrow pause 22:39 + Add competency keyboard_arrow_right Definitely noti…" at bounding box center [352, 43] width 309 height 50
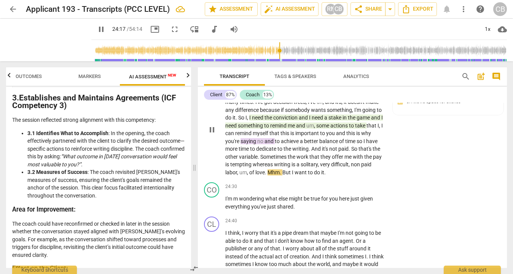
scroll to position [2957, 0]
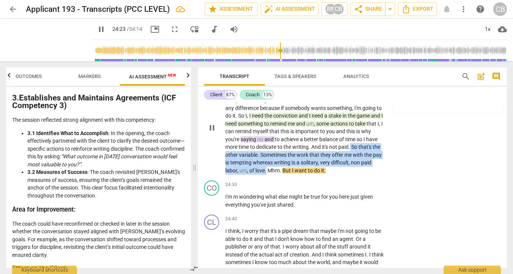
drag, startPoint x: 366, startPoint y: 210, endPoint x: 284, endPoint y: 196, distance: 82.9
click at [284, 174] on p "That's why I want specific actions and reminders to say this is what you want t…" at bounding box center [304, 128] width 159 height 94
click at [373, 200] on div "+" at bounding box center [374, 200] width 8 height 8
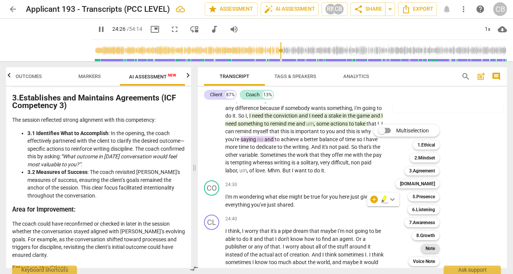
click at [427, 245] on b "Note" at bounding box center [430, 248] width 10 height 9
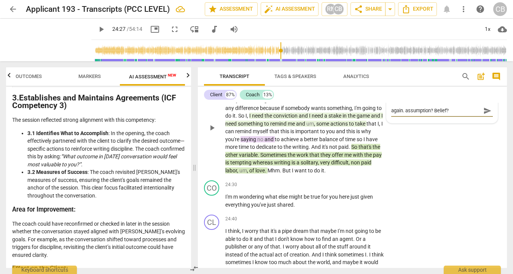
click at [481, 177] on div "CL play_arrow pause 22:57 + Add competency 5.Presence Notes keyboard_arrow_righ…" at bounding box center [352, 121] width 309 height 112
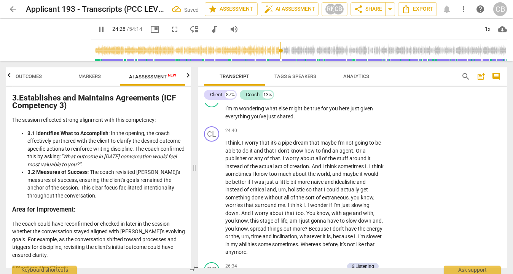
scroll to position [3046, 0]
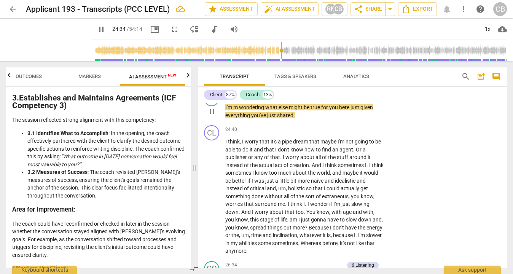
click at [335, 99] on div "+" at bounding box center [337, 95] width 8 height 8
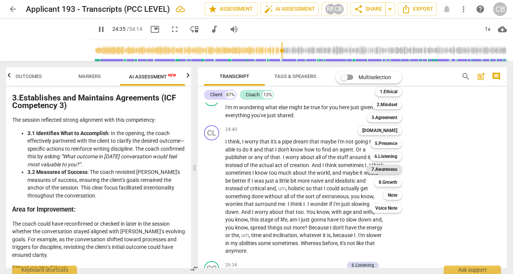
click at [379, 167] on b "7.Awareness" at bounding box center [384, 169] width 26 height 9
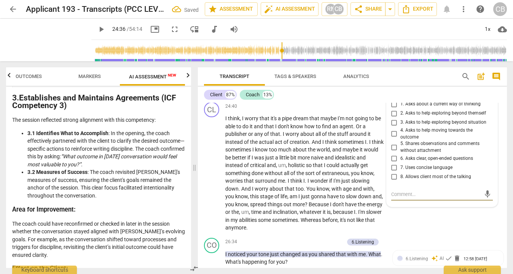
scroll to position [3072, 0]
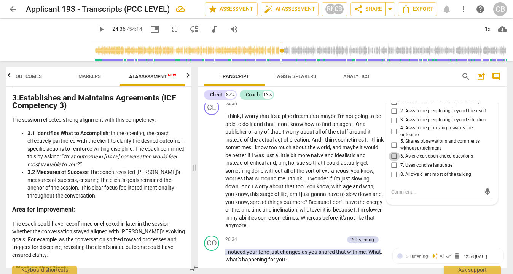
click at [395, 161] on input "6. Asks clear, open-ended questions" at bounding box center [394, 156] width 12 height 9
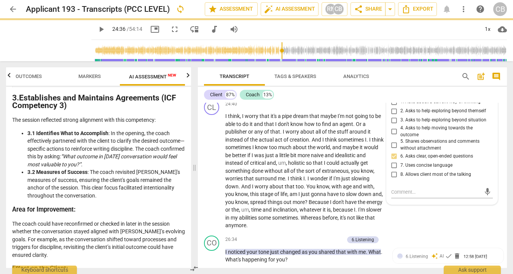
click at [394, 170] on input "7. Uses concise language" at bounding box center [394, 165] width 12 height 9
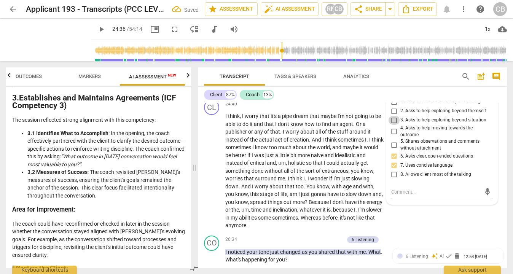
click at [393, 125] on input "3. Asks to help exploring beyond situation" at bounding box center [394, 120] width 12 height 9
click at [423, 97] on div "CO play_arrow pause 24:30 + Add competency 7.Awareness keyboard_arrow_right I'm…" at bounding box center [352, 79] width 309 height 34
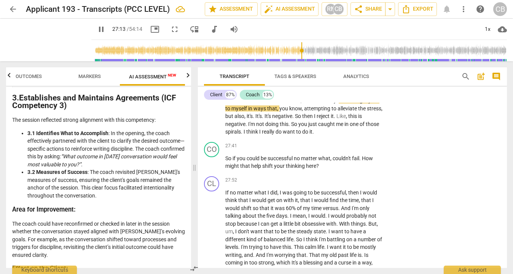
scroll to position [3297, 0]
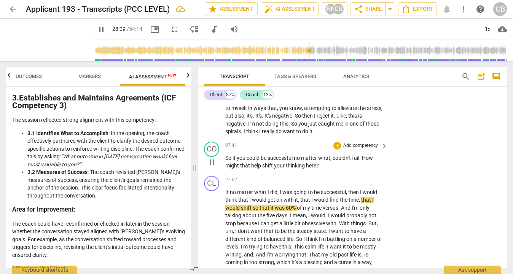
click at [339, 149] on div "+ Add competency" at bounding box center [355, 146] width 45 height 8
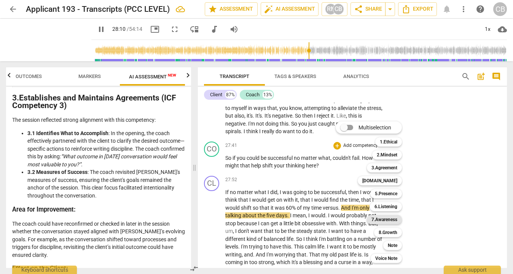
click at [383, 219] on b "7.Awareness" at bounding box center [384, 219] width 26 height 9
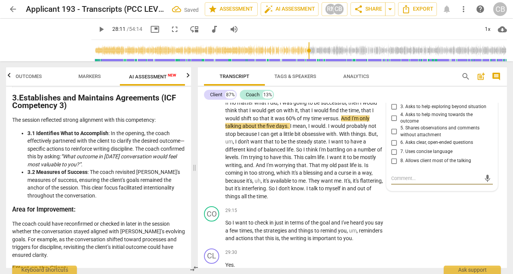
scroll to position [3385, 0]
click at [393, 112] on input "3. Asks to help exploring beyond situation" at bounding box center [394, 107] width 12 height 9
click at [424, 102] on div "Client 87% Coach 13% CL play_arrow pause 00:03 + Add competency keyboard_arrow_…" at bounding box center [352, 177] width 309 height 181
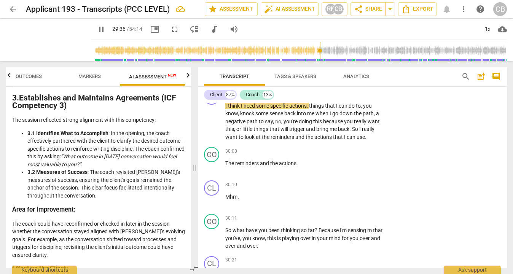
scroll to position [3615, 0]
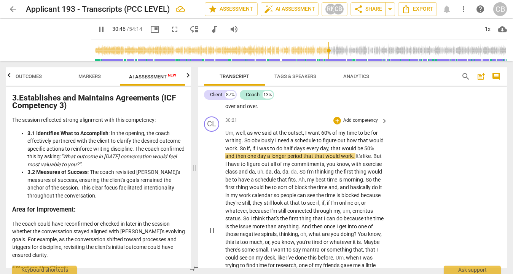
scroll to position [3755, 0]
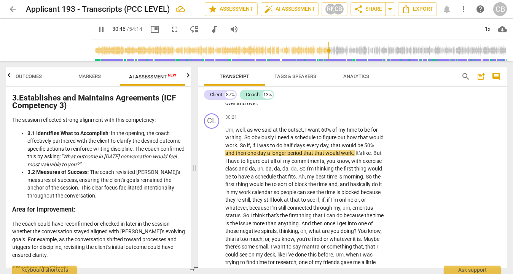
click at [210, 100] on span "pause" at bounding box center [211, 95] width 9 height 9
click at [210, 100] on span "play_arrow" at bounding box center [211, 95] width 9 height 9
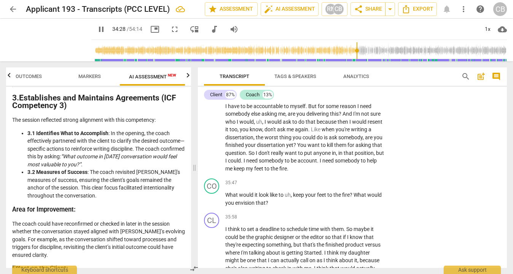
scroll to position [4262, 0]
drag, startPoint x: 356, startPoint y: 137, endPoint x: 296, endPoint y: 138, distance: 60.9
click at [296, 138] on p "Well , I have a friend who thinks I should be writing the next , the next best …" at bounding box center [304, 118] width 159 height 109
click at [364, 125] on div "+" at bounding box center [365, 128] width 8 height 8
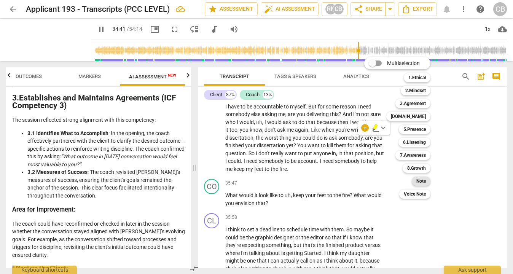
click at [424, 178] on b "Note" at bounding box center [421, 180] width 10 height 9
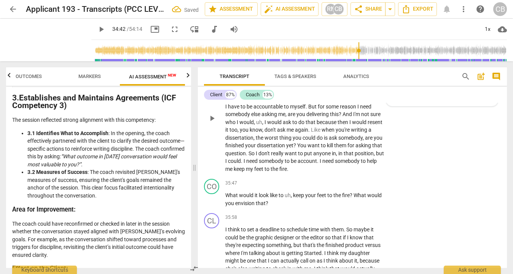
click at [450, 176] on div "CL play_arrow pause 34:22 + Add competency Note keyboard_arrow_right Well , I h…" at bounding box center [352, 112] width 309 height 128
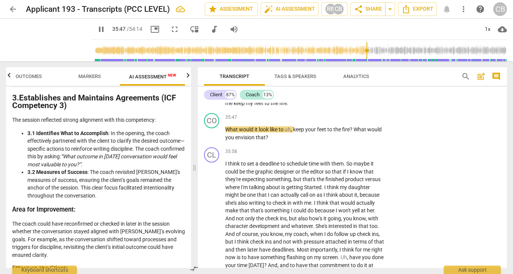
scroll to position [4329, 0]
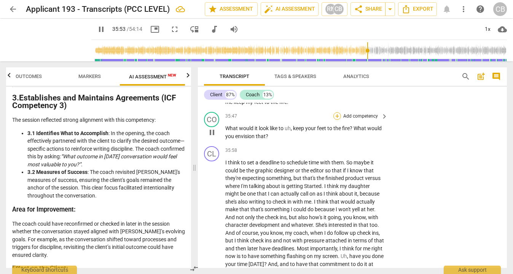
click at [338, 120] on div "+" at bounding box center [337, 116] width 8 height 8
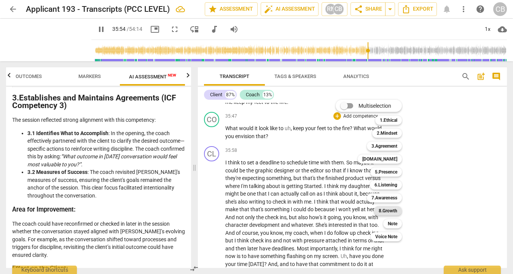
click at [393, 209] on b "8.Growth" at bounding box center [387, 210] width 19 height 9
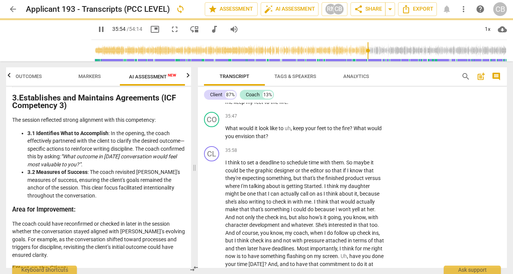
type input "2155"
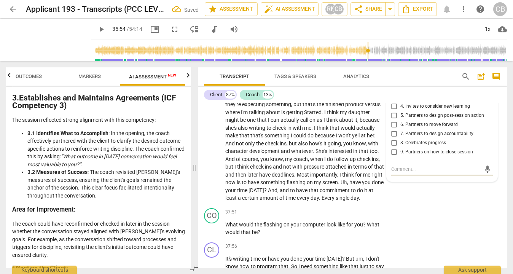
scroll to position [4400, 0]
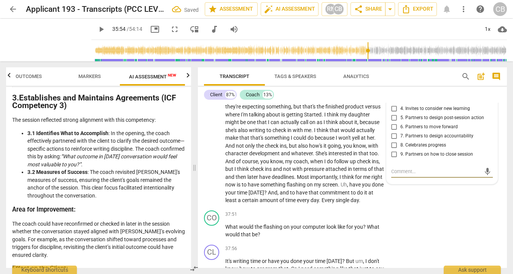
click at [393, 140] on input "7. Partners to design accountability" at bounding box center [394, 135] width 12 height 9
checkbox input "true"
click at [445, 207] on div "CL play_arrow pause 35:58 + Add competency keyboard_arrow_right I think to set …" at bounding box center [352, 140] width 309 height 136
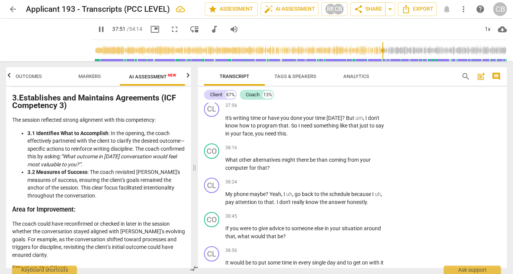
scroll to position [4543, 0]
click at [336, 76] on div "+" at bounding box center [337, 72] width 8 height 8
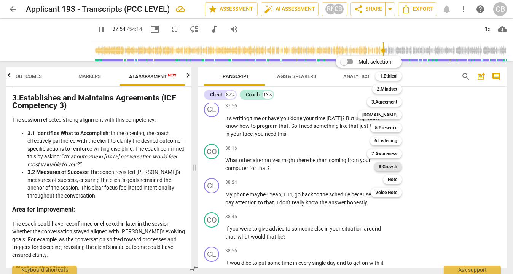
click at [385, 165] on b "8.Growth" at bounding box center [387, 166] width 19 height 9
type input "2275"
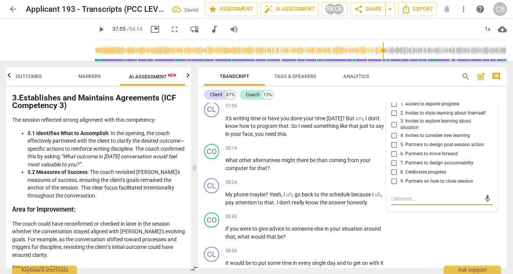
click at [394, 149] on input "5. Partners to design post-session action" at bounding box center [394, 144] width 12 height 9
checkbox input "true"
click at [393, 168] on input "7. Partners to design accountability" at bounding box center [394, 163] width 12 height 9
checkbox input "true"
click at [393, 149] on input "5. Partners to design post-session action" at bounding box center [394, 144] width 12 height 9
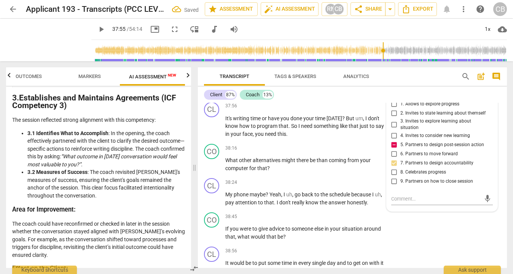
click at [395, 149] on input "5. Partners to design post-session action" at bounding box center [394, 144] width 12 height 9
checkbox input "false"
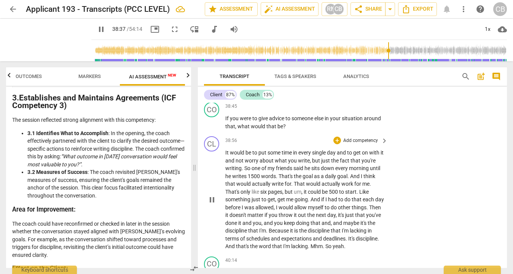
scroll to position [4654, 0]
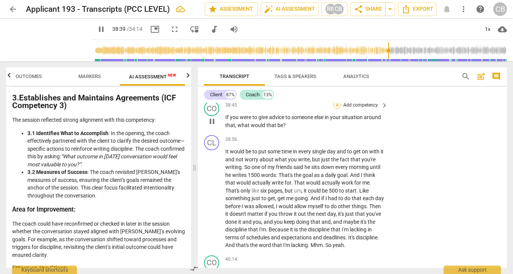
click at [338, 109] on div "+" at bounding box center [337, 105] width 8 height 8
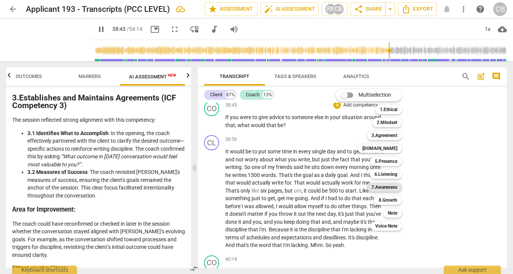
click at [384, 186] on b "7.Awareness" at bounding box center [384, 187] width 26 height 9
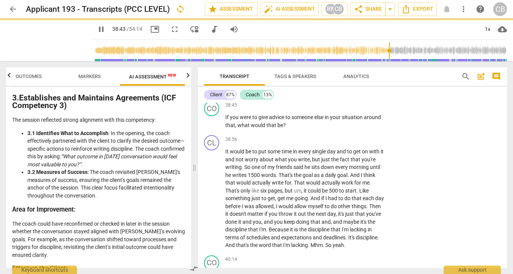
type input "2324"
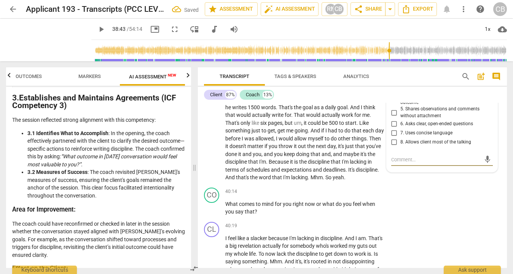
scroll to position [4720, 0]
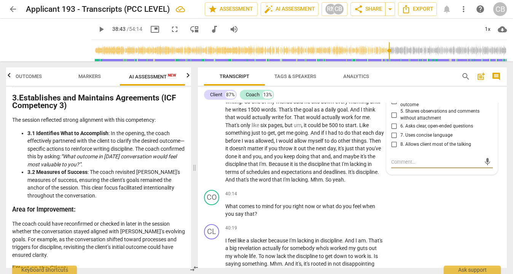
click at [393, 106] on input "4. Asks to help moving towards the outcome" at bounding box center [394, 101] width 12 height 9
checkbox input "true"
click at [424, 187] on div "CL play_arrow pause 38:56 + Add competency keyboard_arrow_right It would be to …" at bounding box center [352, 127] width 309 height 120
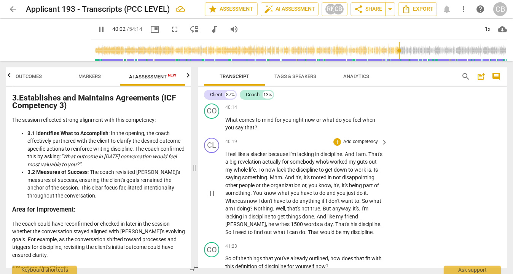
scroll to position [4806, 0]
drag, startPoint x: 372, startPoint y: 139, endPoint x: 377, endPoint y: 146, distance: 8.4
click at [377, 97] on p "It would be to put some time in every single day and to get on with it and not …" at bounding box center [304, 46] width 159 height 102
click at [378, 138] on div "+" at bounding box center [378, 138] width 8 height 8
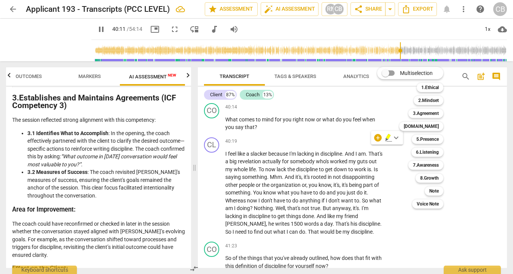
click at [392, 175] on div "Multiselection m 1.Ethical 1 2.Mindset 2 3.Agreement 3 [DOMAIN_NAME] 4 5.Presen…" at bounding box center [416, 137] width 84 height 145
click at [349, 172] on div at bounding box center [256, 137] width 513 height 274
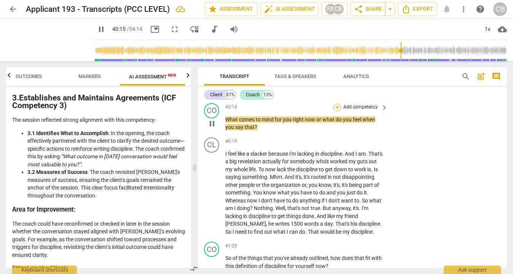
click at [337, 111] on div "+" at bounding box center [337, 107] width 8 height 8
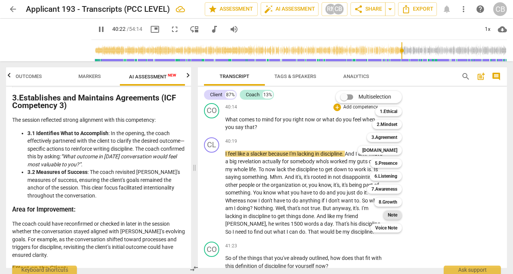
click at [391, 212] on b "Note" at bounding box center [393, 214] width 10 height 9
type input "2423"
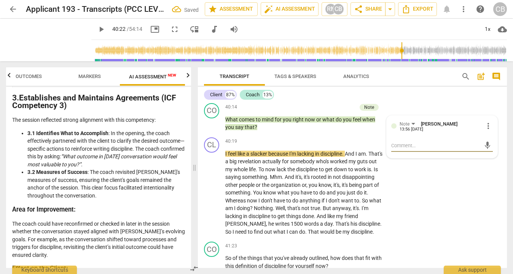
type textarea "e"
type textarea "ex"
type textarea "exp"
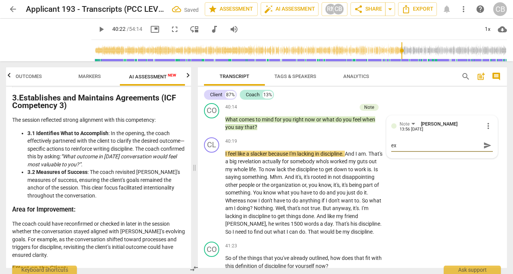
type textarea "exp"
type textarea "expl"
type textarea "explo"
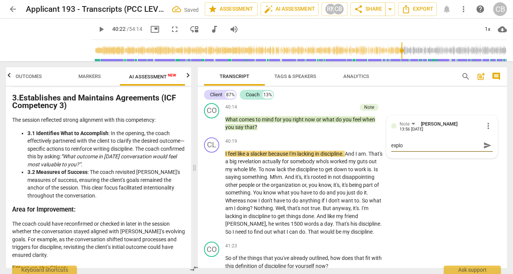
type textarea "explor"
type textarea "explore"
type textarea "explores"
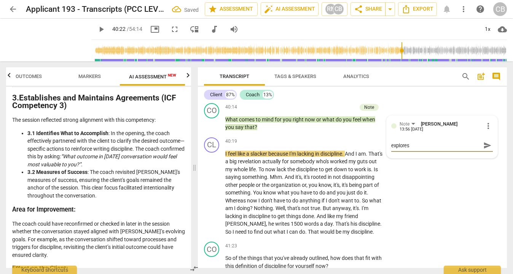
type textarea "explores"
type textarea "explores n"
type textarea "explores ne"
type textarea "explores new"
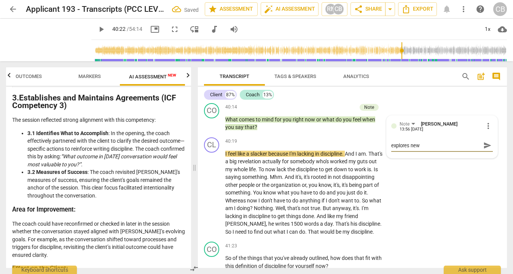
type textarea "explores new"
type textarea "explores new i"
type textarea "explores new in"
type textarea "explores new ins"
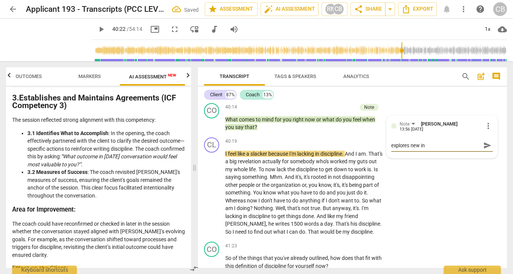
type textarea "explores new ins"
type textarea "explores new insi"
type textarea "explores new insig"
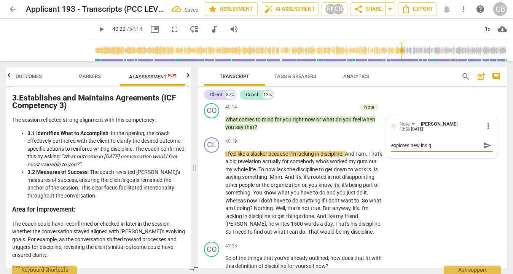
type textarea "explores new insigh"
type textarea "explores new insight"
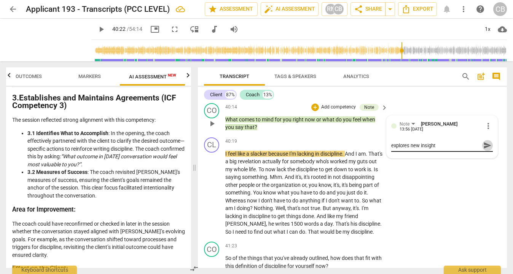
click at [485, 149] on span "send" at bounding box center [487, 145] width 8 height 8
click at [329, 111] on p "Add competency" at bounding box center [338, 107] width 36 height 7
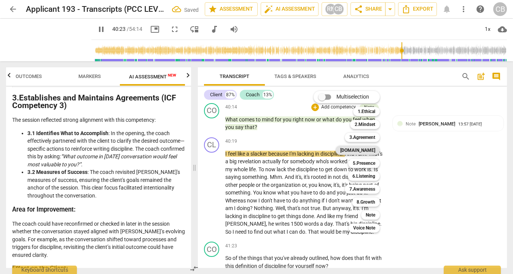
click at [367, 153] on b "[DOMAIN_NAME]" at bounding box center [357, 150] width 35 height 9
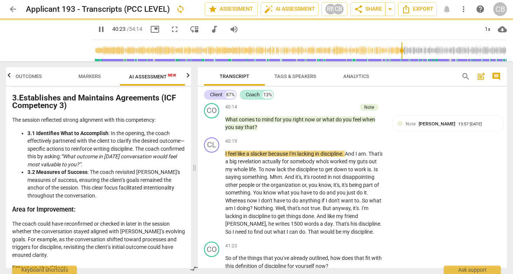
type input "2424"
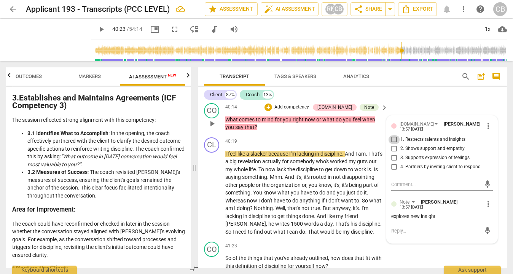
click at [394, 144] on input "1. Respects talents and insights" at bounding box center [394, 139] width 12 height 9
checkbox input "true"
click at [393, 162] on input "3. Supports expression of feelings" at bounding box center [394, 157] width 12 height 9
checkbox input "true"
click at [391, 172] on input "4. Partners by inviting client to respond" at bounding box center [394, 166] width 12 height 9
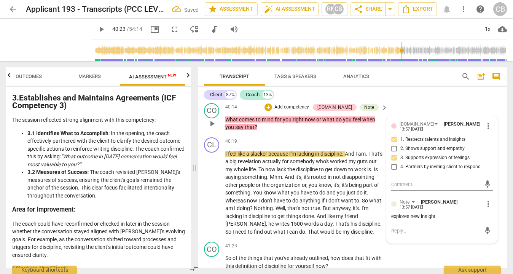
checkbox input "true"
click at [415, 100] on div "CL play_arrow pause 38:56 + Add competency keyboard_arrow_right It would be to …" at bounding box center [352, 40] width 309 height 120
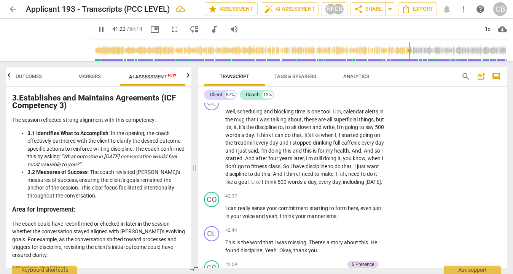
scroll to position [4991, 0]
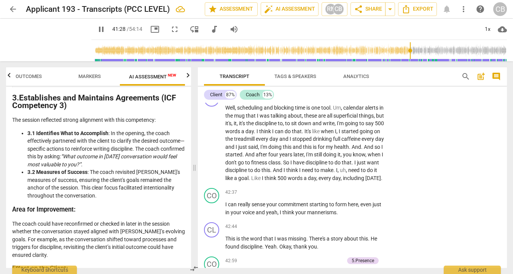
click at [335, 65] on div "+" at bounding box center [337, 61] width 8 height 8
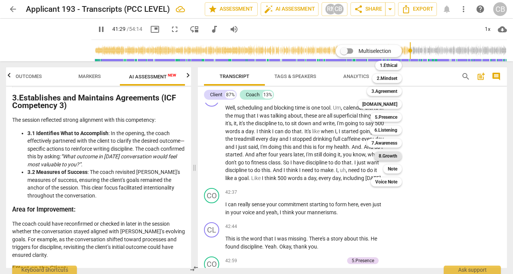
click at [382, 153] on b "8.Growth" at bounding box center [387, 155] width 19 height 9
type input "2490"
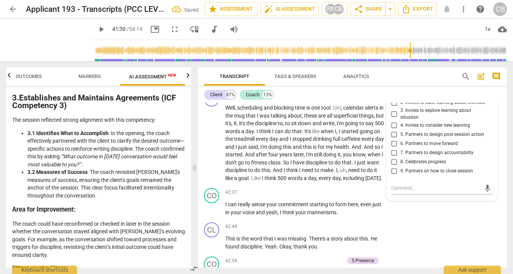
click at [393, 98] on input "1. Allows to explore progress" at bounding box center [394, 93] width 12 height 9
checkbox input "true"
click at [391, 107] on input "2. Invites to state learning about themself" at bounding box center [394, 102] width 12 height 9
checkbox input "true"
click at [393, 130] on input "4. Invites to consider new learning" at bounding box center [394, 125] width 12 height 9
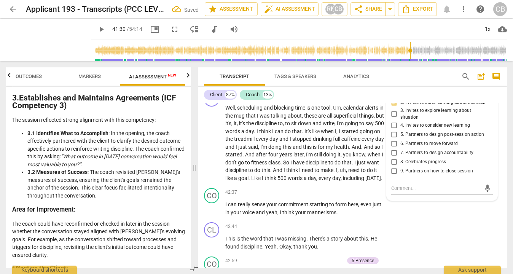
checkbox input "true"
click at [427, 54] on div "CL play_arrow pause 40:19 + Add competency keyboard_arrow_right I feel like a s…" at bounding box center [352, 2] width 309 height 105
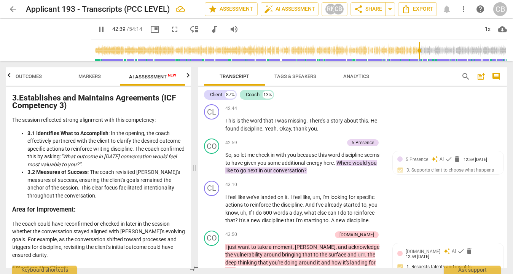
scroll to position [5113, 0]
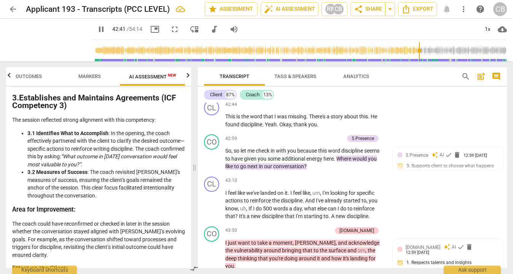
click at [333, 74] on div "+" at bounding box center [337, 70] width 8 height 8
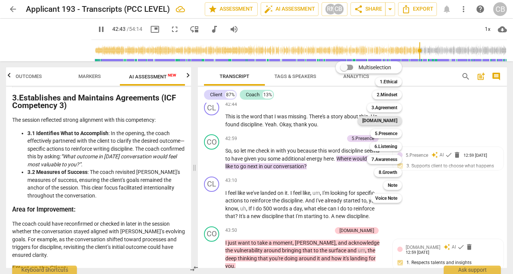
click at [386, 119] on b "[DOMAIN_NAME]" at bounding box center [379, 120] width 35 height 9
type input "2564"
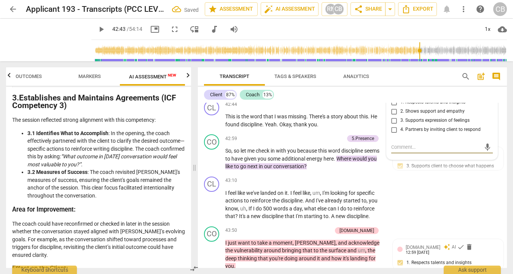
click at [393, 107] on input "1. Respects talents and insights" at bounding box center [394, 102] width 12 height 9
checkbox input "true"
click at [393, 116] on input "2. Shows support and empathy" at bounding box center [394, 111] width 12 height 9
checkbox input "true"
click at [392, 125] on input "3. Supports expression of feelings" at bounding box center [394, 120] width 12 height 9
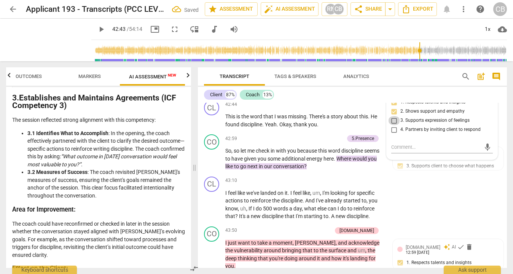
checkbox input "true"
click at [424, 63] on div "CL play_arrow pause 41:31 + Add competency keyboard_arrow_right Well , scheduli…" at bounding box center [352, 14] width 309 height 97
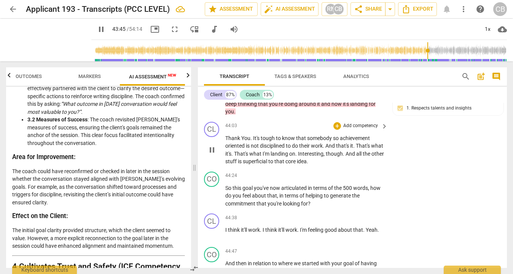
scroll to position [5271, 0]
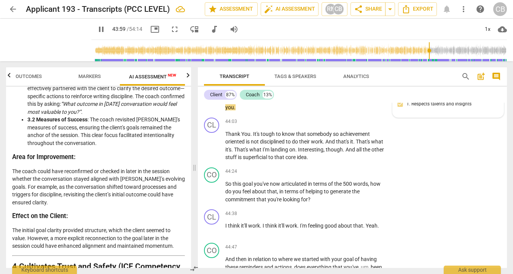
click at [413, 91] on span "[DOMAIN_NAME]" at bounding box center [422, 88] width 35 height 5
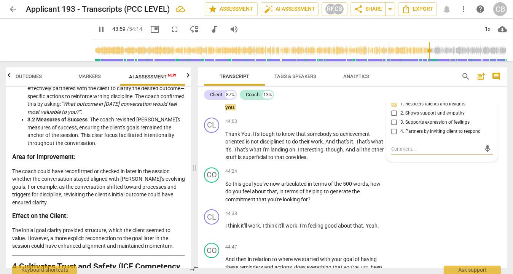
type input "2640"
click at [396, 127] on input "3. Supports expression of feelings" at bounding box center [394, 122] width 12 height 9
checkbox input "true"
click at [392, 118] on input "2. Shows support and empathy" at bounding box center [394, 113] width 12 height 9
checkbox input "true"
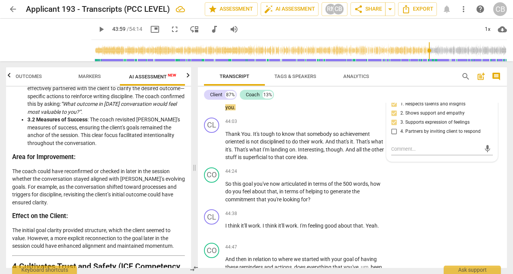
click at [422, 65] on div "CL play_arrow pause 43:10 + Add competency keyboard_arrow_right I feel like we'…" at bounding box center [352, 40] width 309 height 50
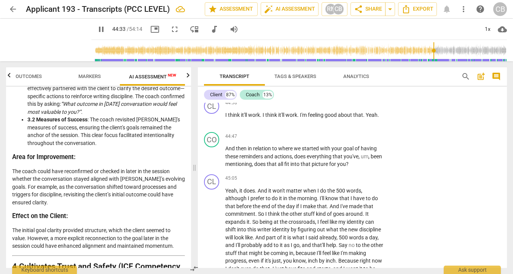
scroll to position [5382, 0]
click at [336, 64] on div "+" at bounding box center [337, 61] width 8 height 8
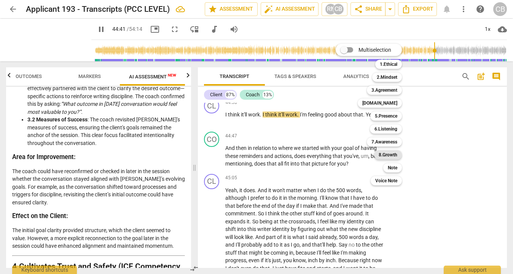
click at [387, 155] on b "8.Growth" at bounding box center [387, 154] width 19 height 9
type input "2682"
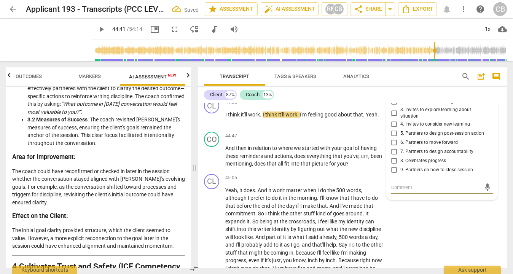
click at [393, 118] on input "3. Invites to explore learning about situation" at bounding box center [394, 112] width 12 height 9
checkbox input "true"
click at [417, 96] on span "1. Allows to explore progress" at bounding box center [429, 92] width 59 height 7
click at [400, 97] on input "1. Allows to explore progress" at bounding box center [394, 92] width 12 height 9
checkbox input "true"
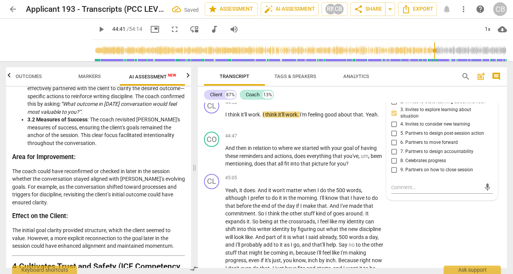
click at [435, 100] on div "Client 87% Coach 13%" at bounding box center [352, 94] width 297 height 13
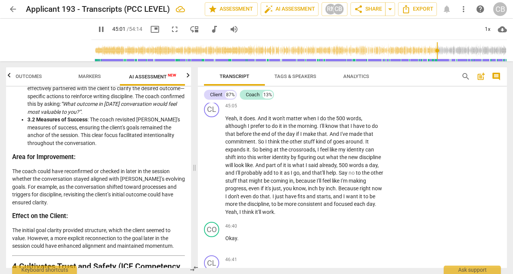
scroll to position [5454, 0]
click at [336, 68] on div "+" at bounding box center [337, 64] width 8 height 8
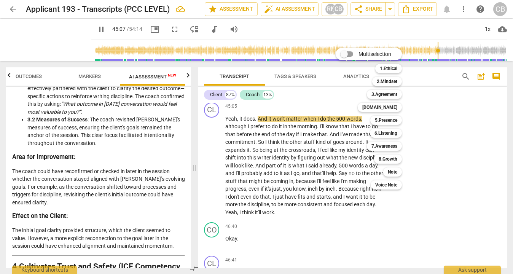
click at [444, 143] on div at bounding box center [256, 137] width 513 height 274
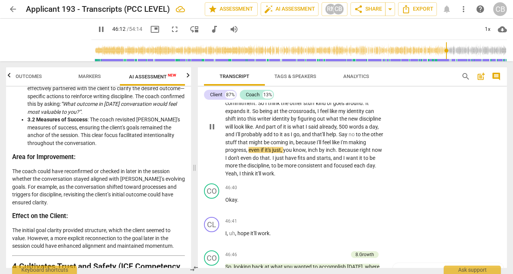
scroll to position [5490, 0]
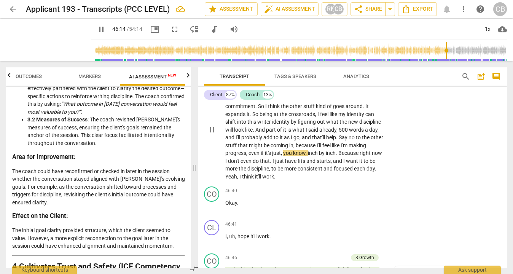
click at [213, 134] on span "pause" at bounding box center [211, 129] width 9 height 9
type input "2775"
